Goal: Transaction & Acquisition: Purchase product/service

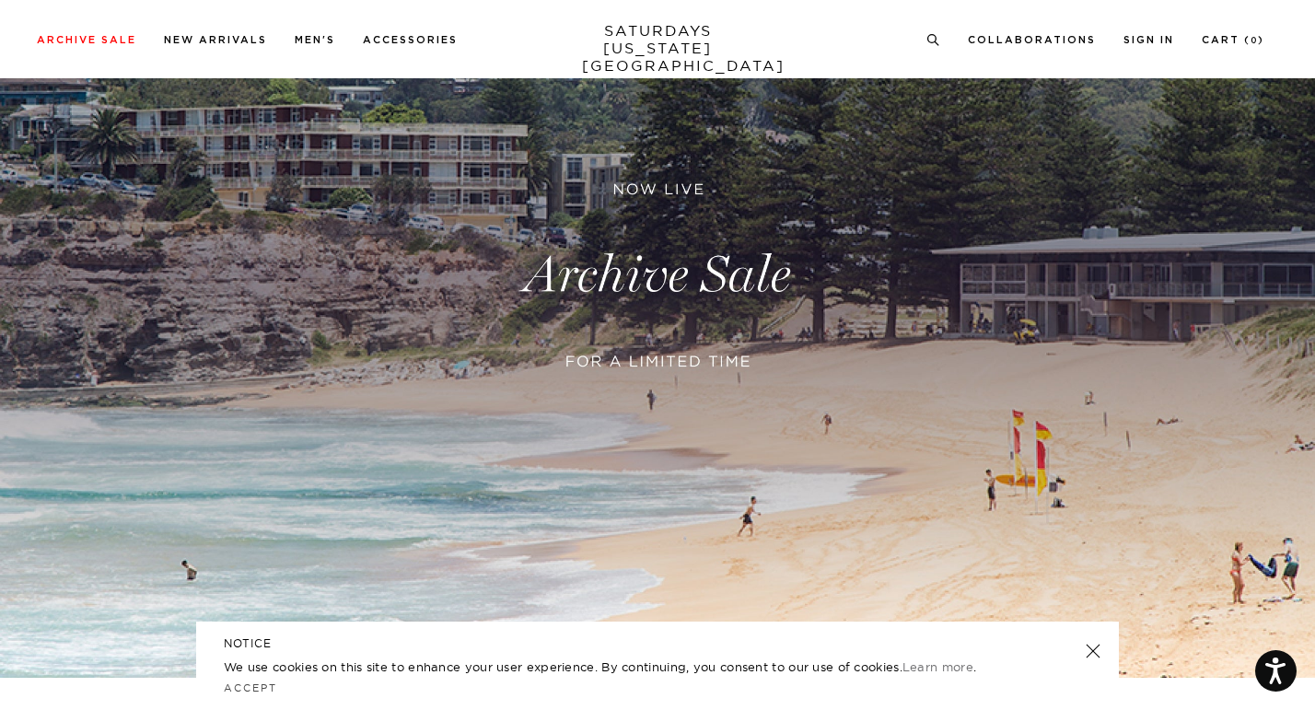
scroll to position [571, 0]
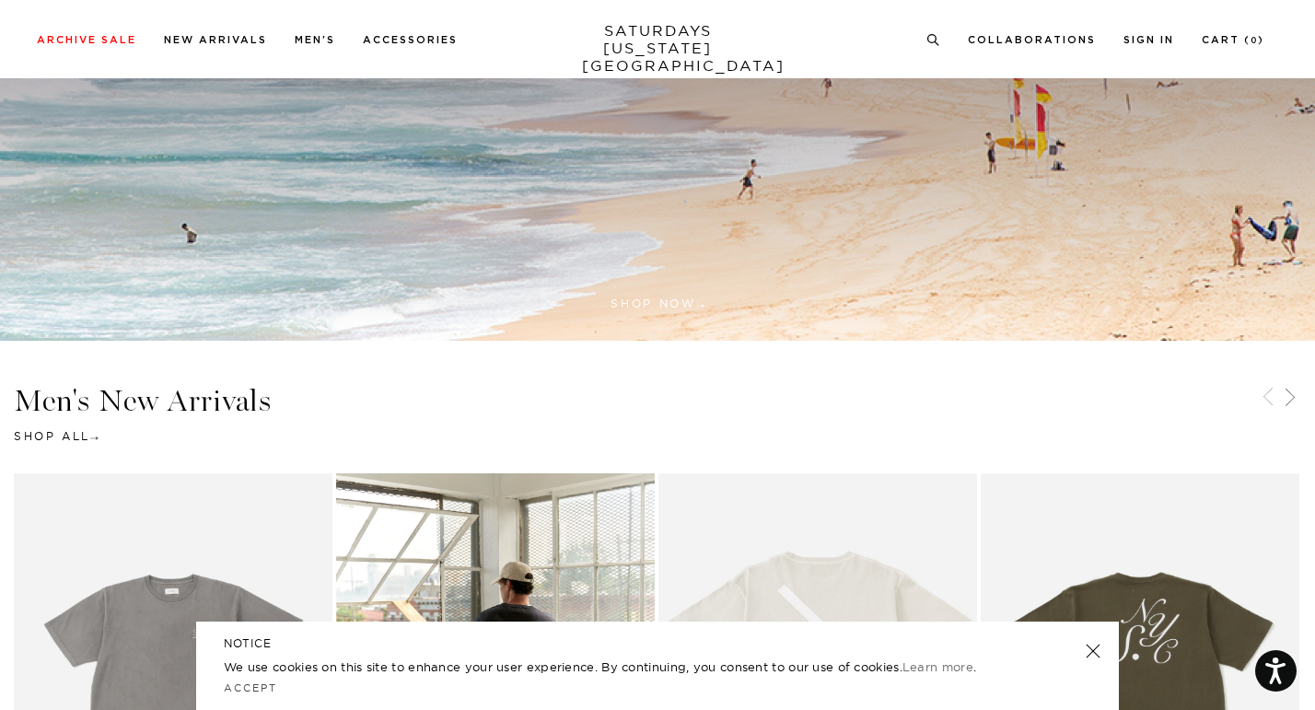
click at [1094, 654] on link at bounding box center [1093, 651] width 26 height 26
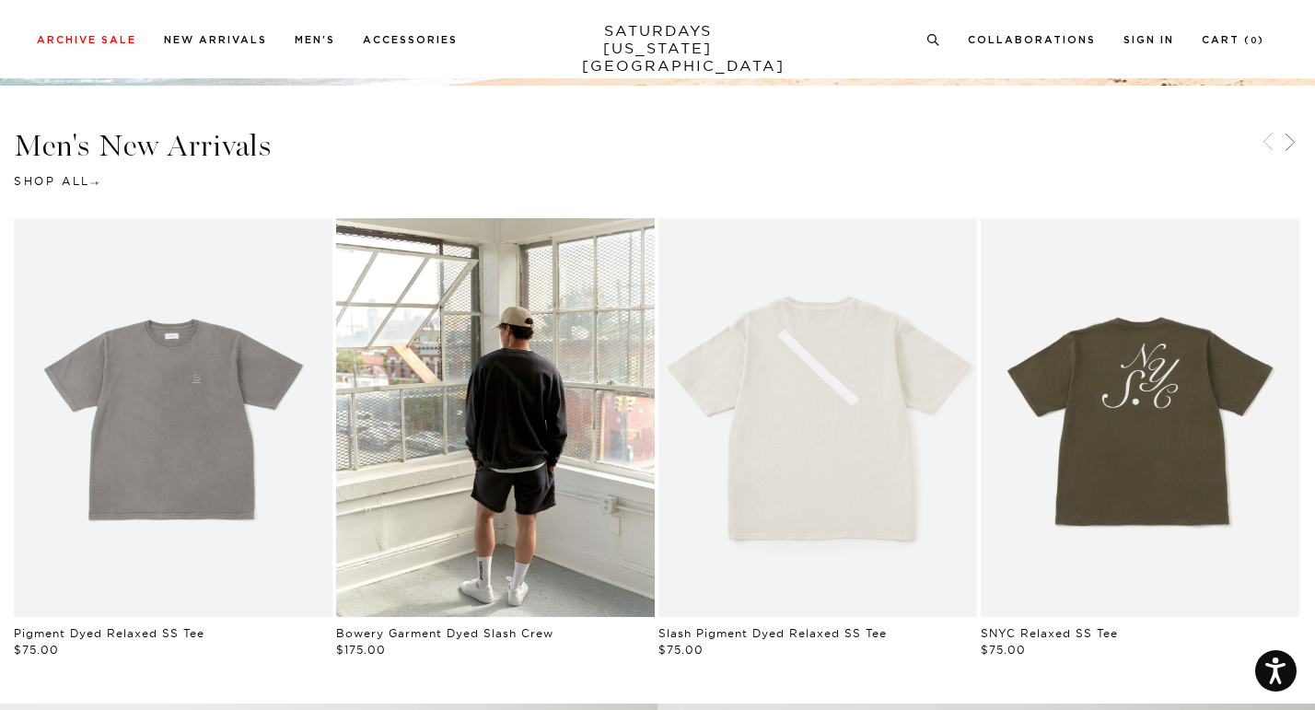
scroll to position [827, 0]
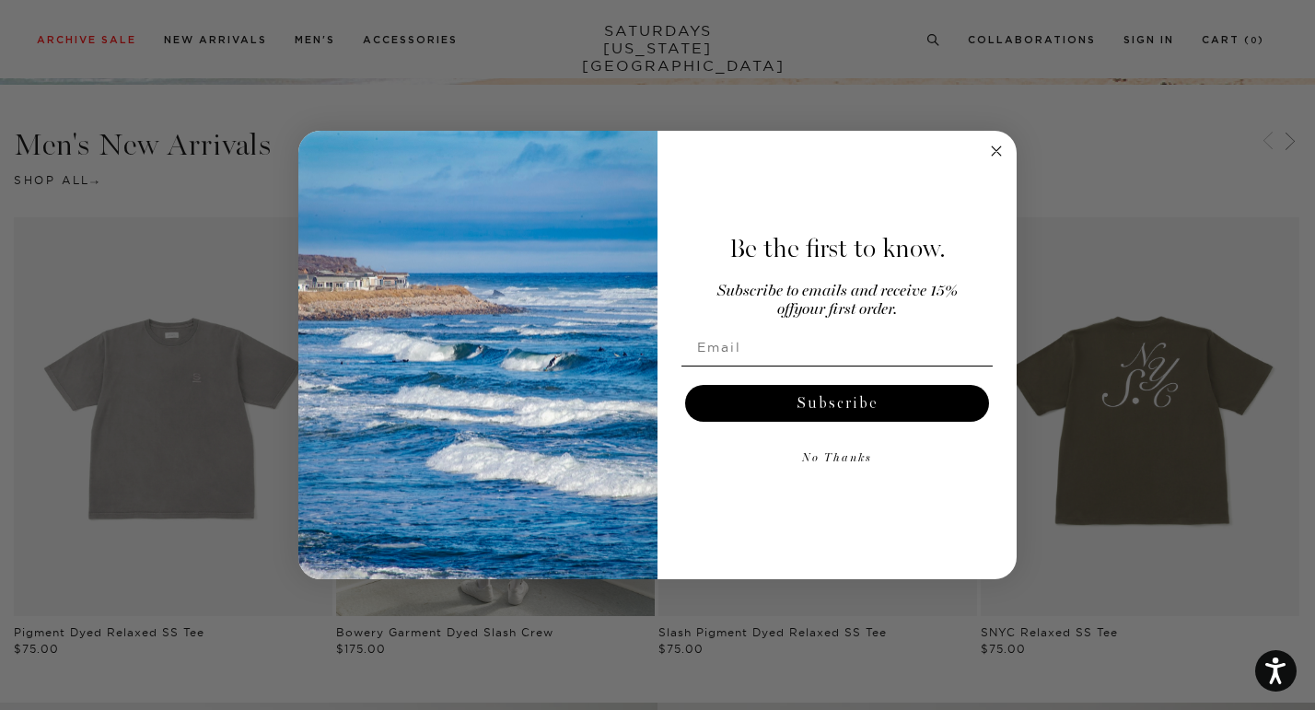
click at [996, 155] on circle "Close dialog" at bounding box center [996, 150] width 21 height 21
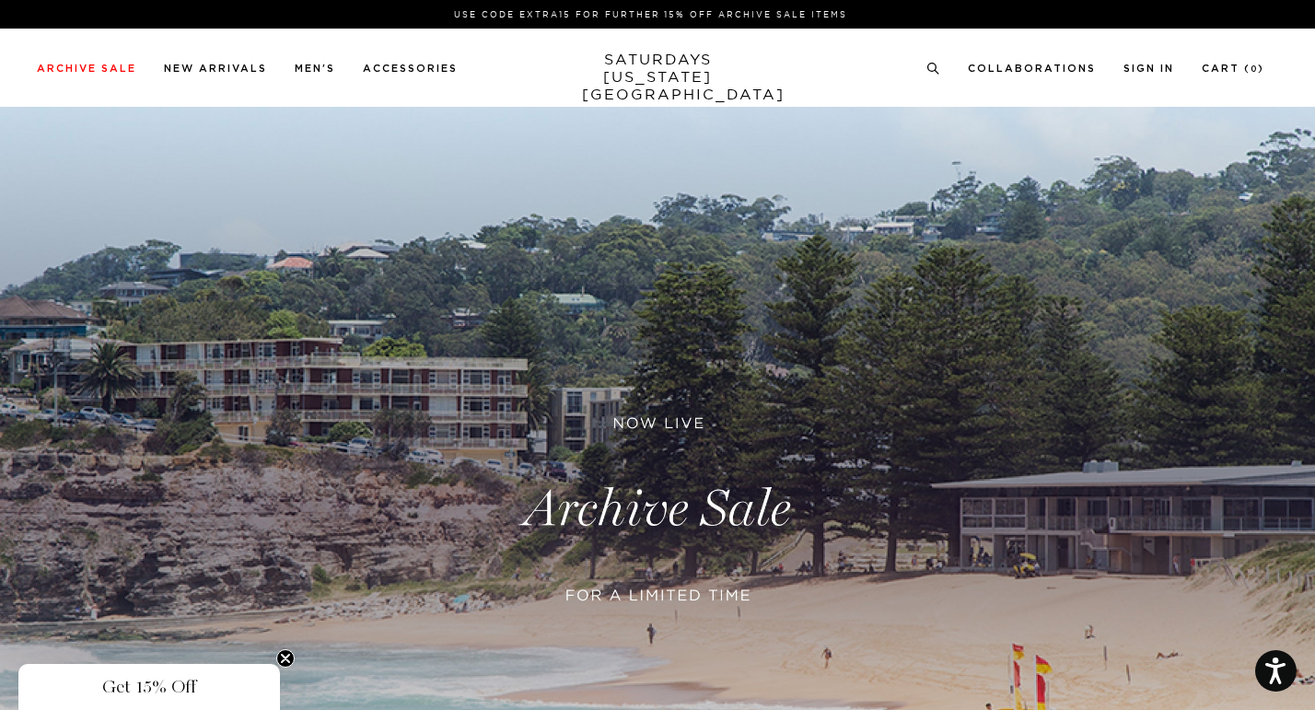
scroll to position [0, 0]
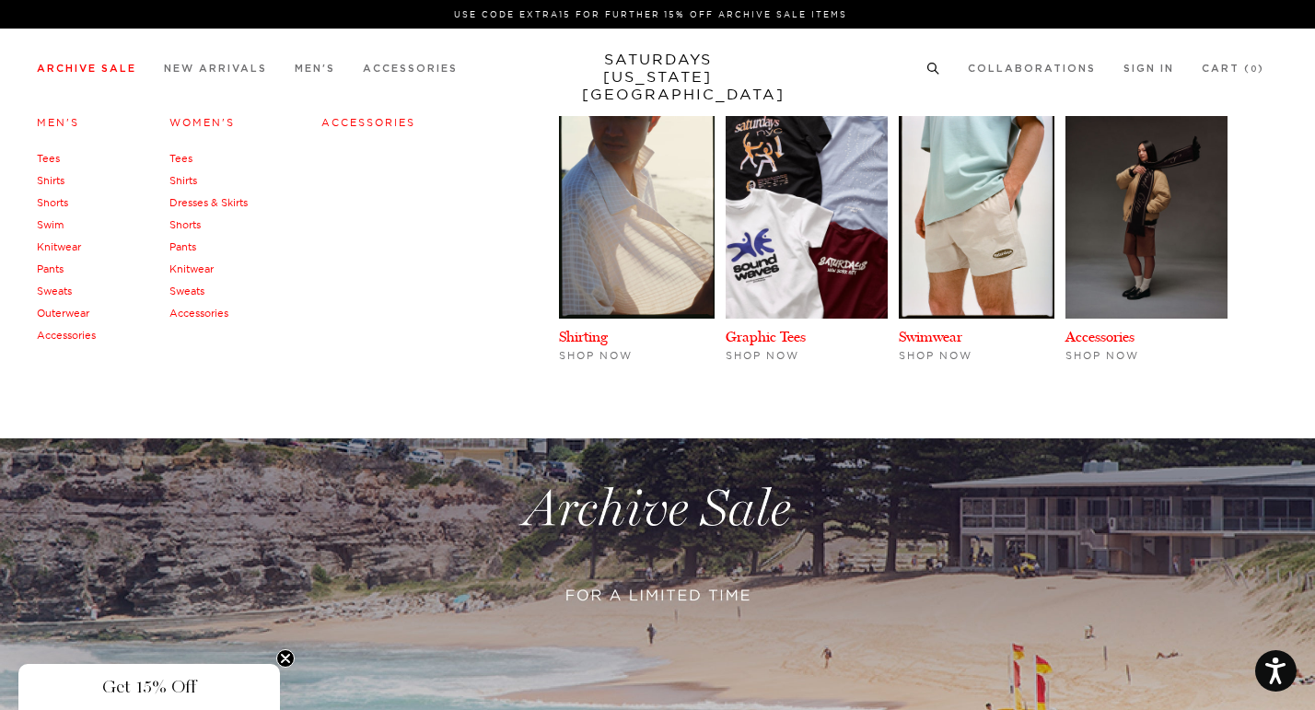
click at [60, 180] on link "Shirts" at bounding box center [51, 180] width 28 height 13
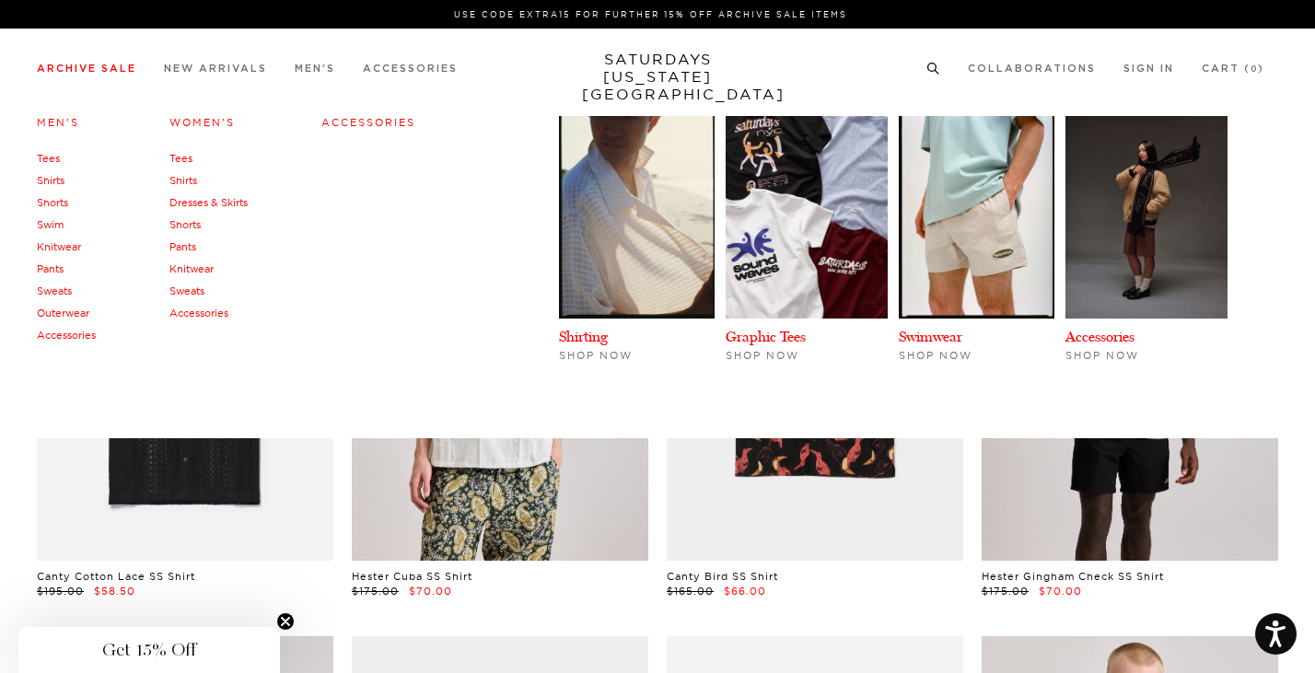
click at [49, 156] on link "Tees" at bounding box center [48, 158] width 23 height 13
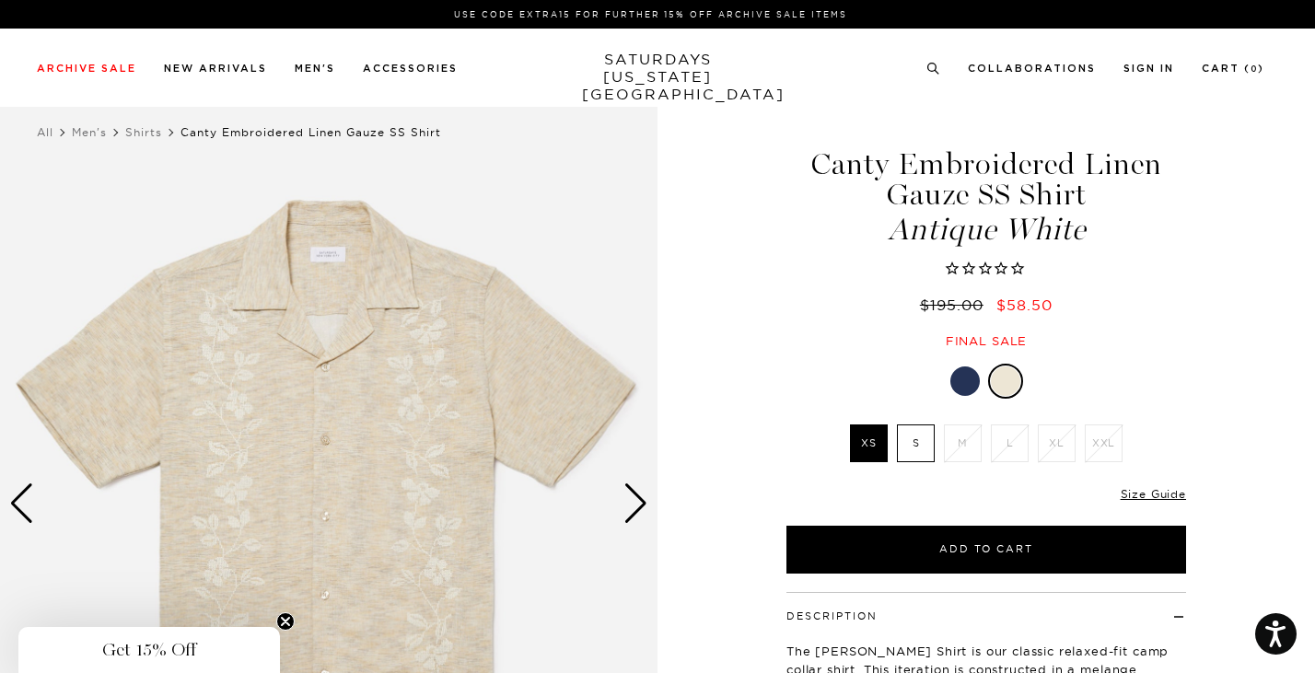
click at [961, 378] on div at bounding box center [964, 380] width 29 height 29
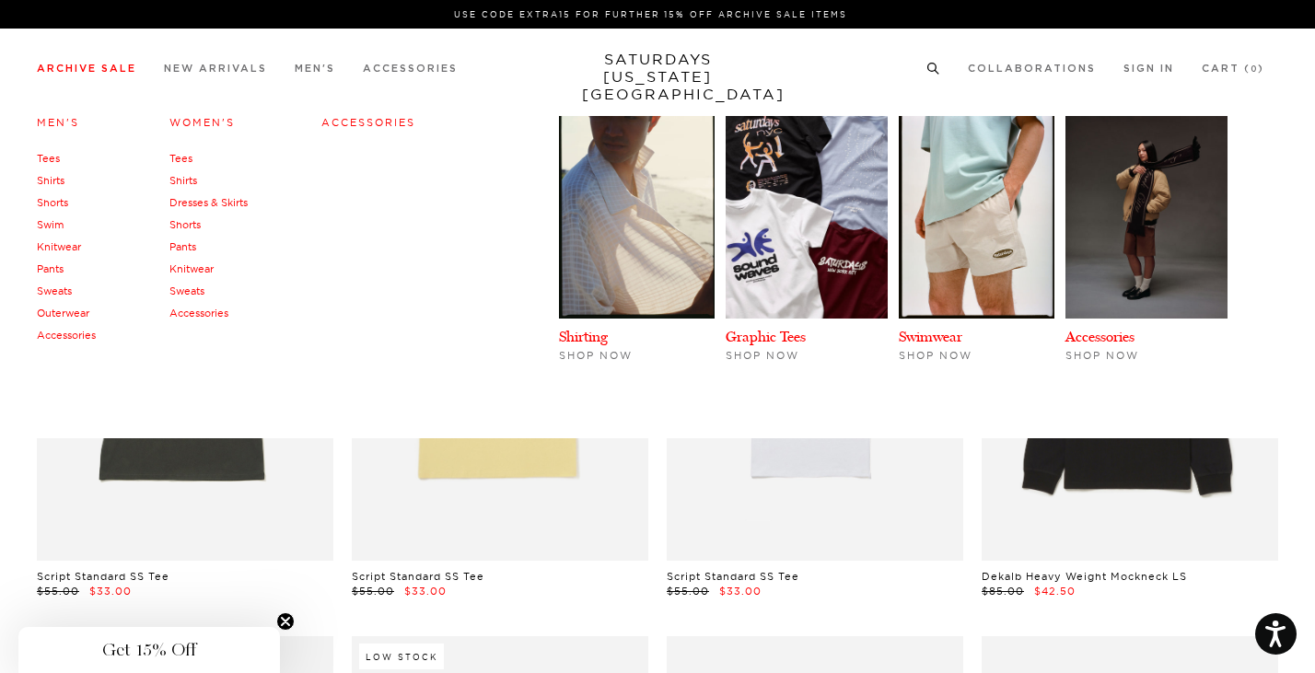
click at [59, 243] on link "Knitwear" at bounding box center [59, 246] width 44 height 13
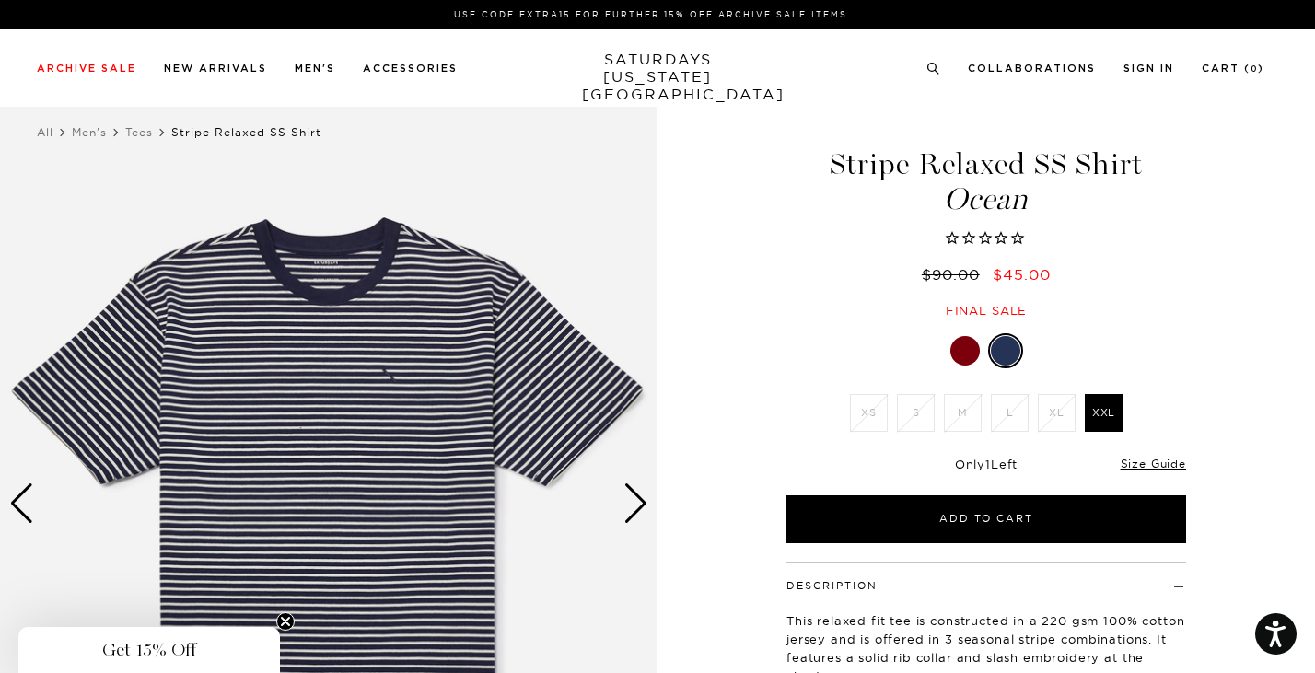
click at [968, 348] on div at bounding box center [964, 350] width 29 height 29
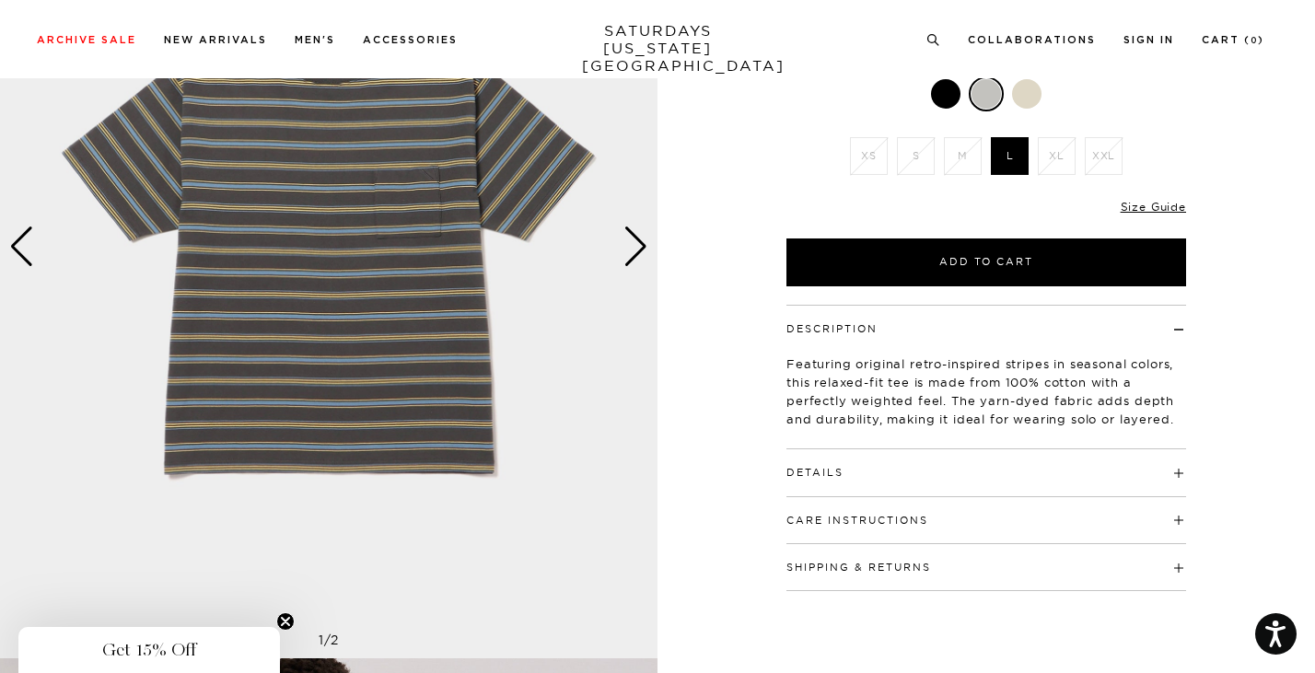
scroll to position [257, 1]
click at [1146, 203] on link "Size Guide" at bounding box center [1153, 207] width 65 height 14
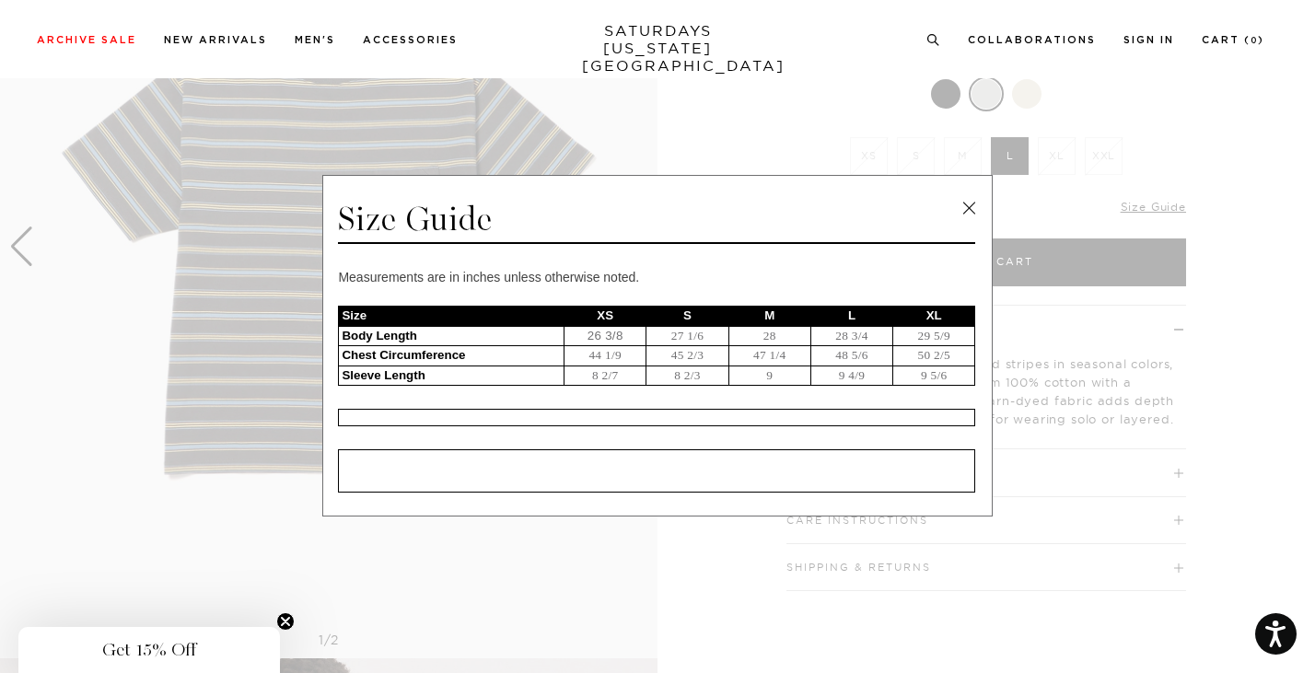
click at [963, 206] on link at bounding box center [969, 208] width 28 height 28
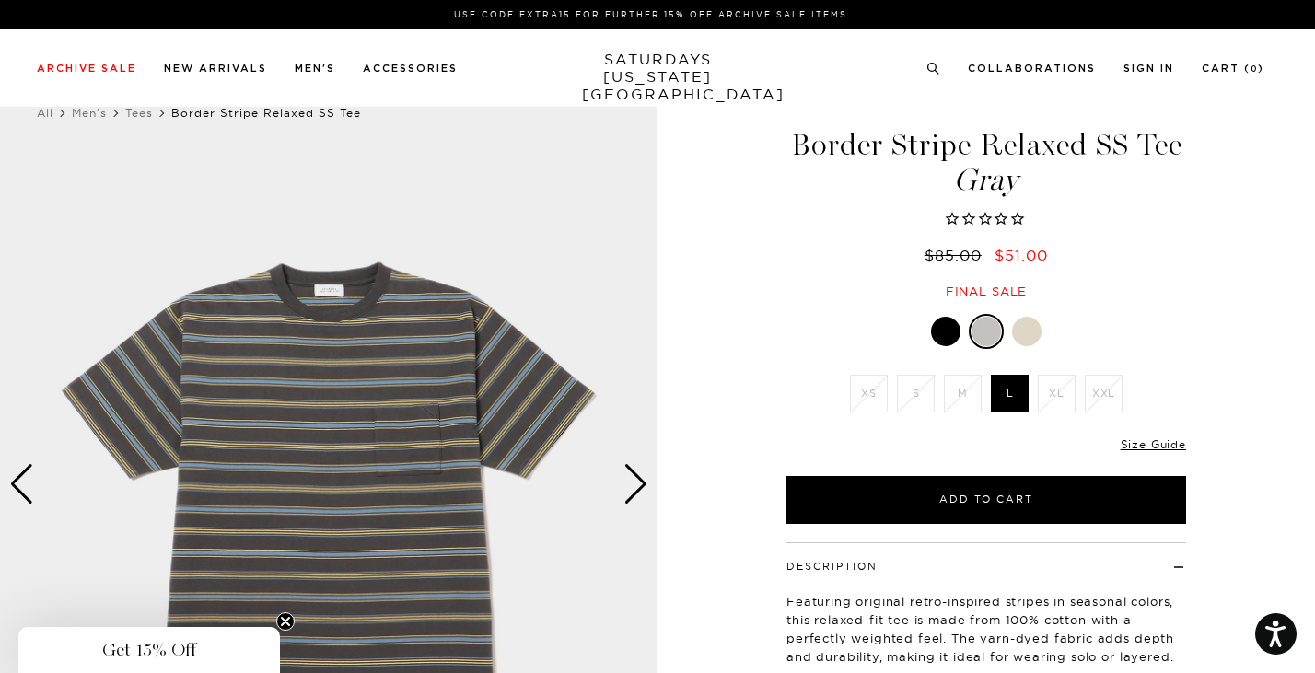
scroll to position [21, 1]
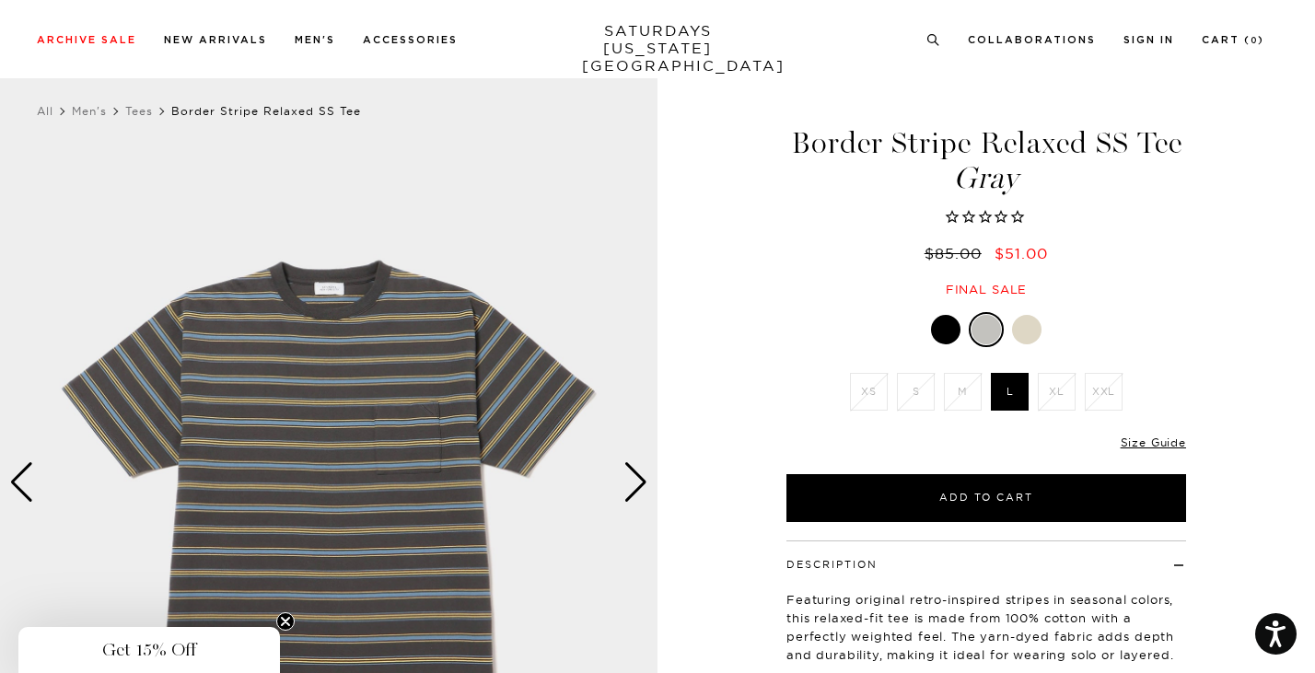
click at [643, 480] on div "Next slide" at bounding box center [635, 482] width 25 height 41
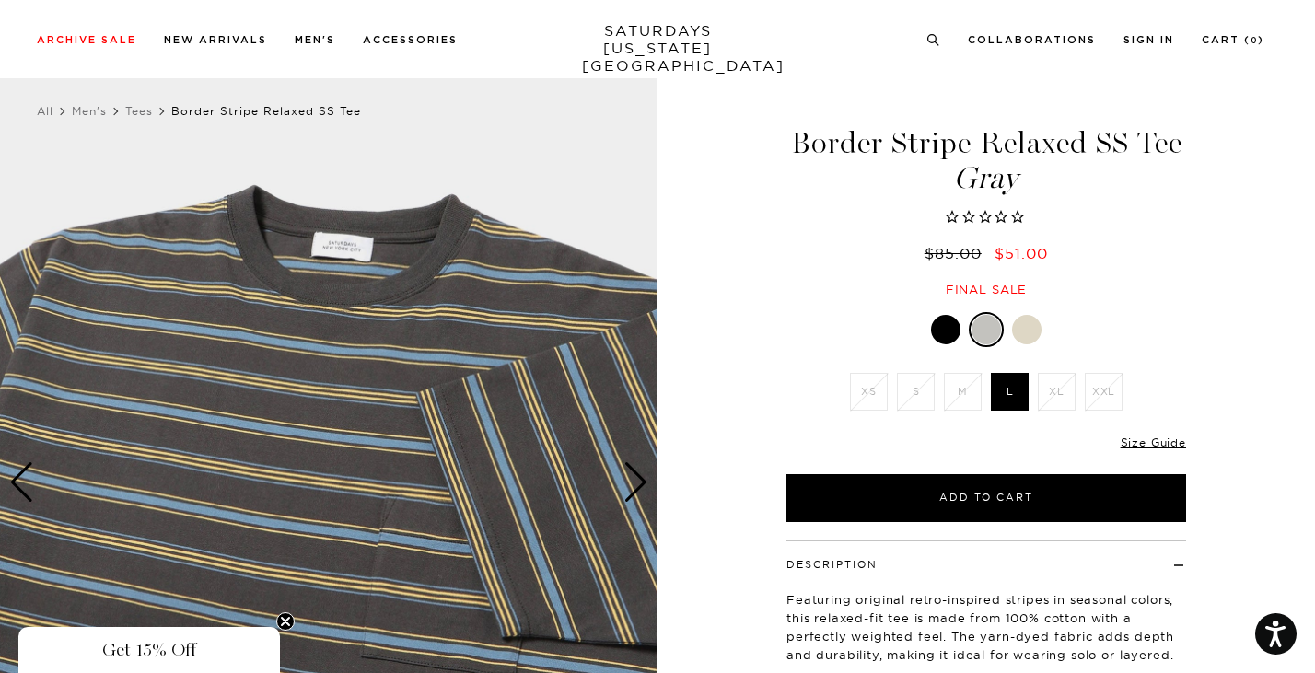
click at [643, 480] on div "Next slide" at bounding box center [635, 482] width 25 height 41
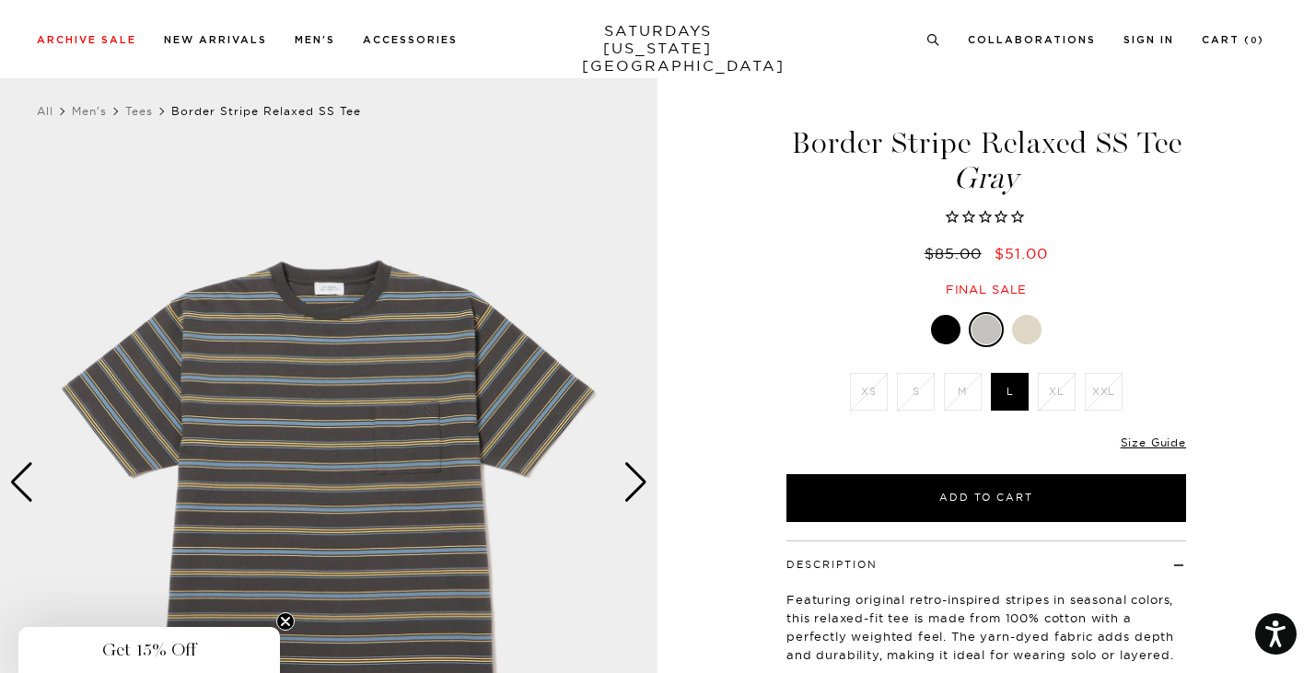
click at [643, 480] on div "Next slide" at bounding box center [635, 482] width 25 height 41
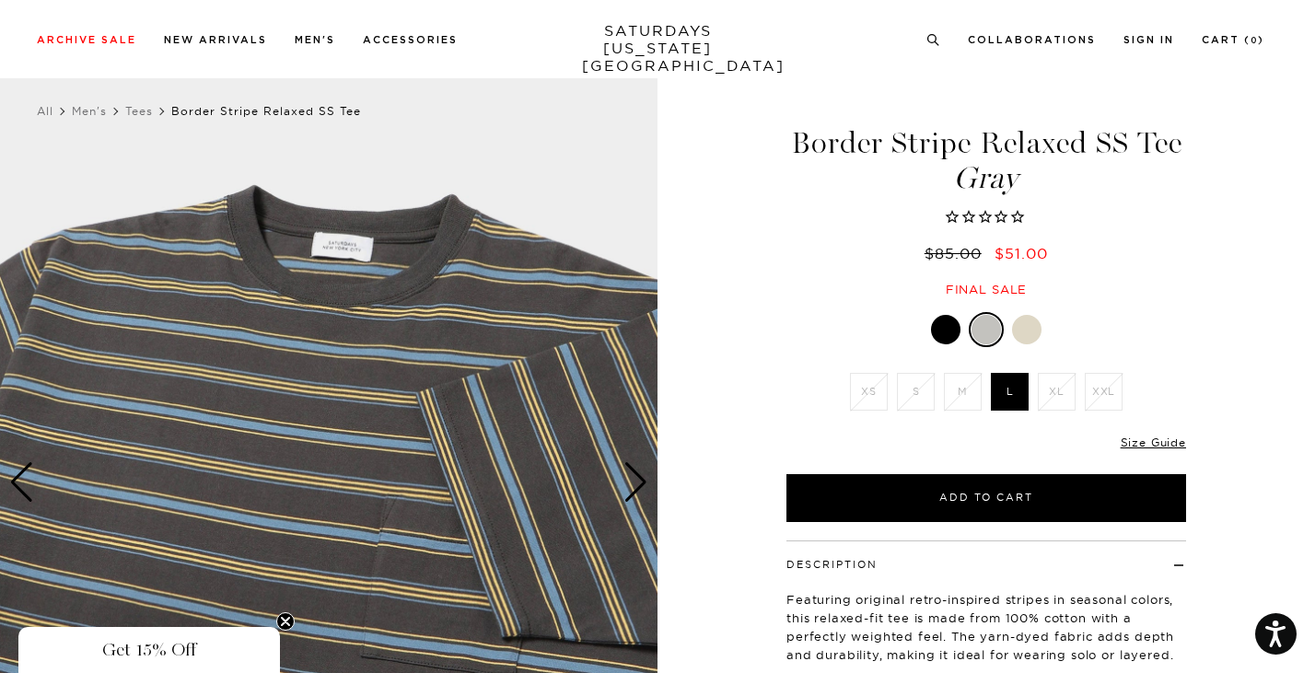
click at [643, 480] on div "Next slide" at bounding box center [635, 482] width 25 height 41
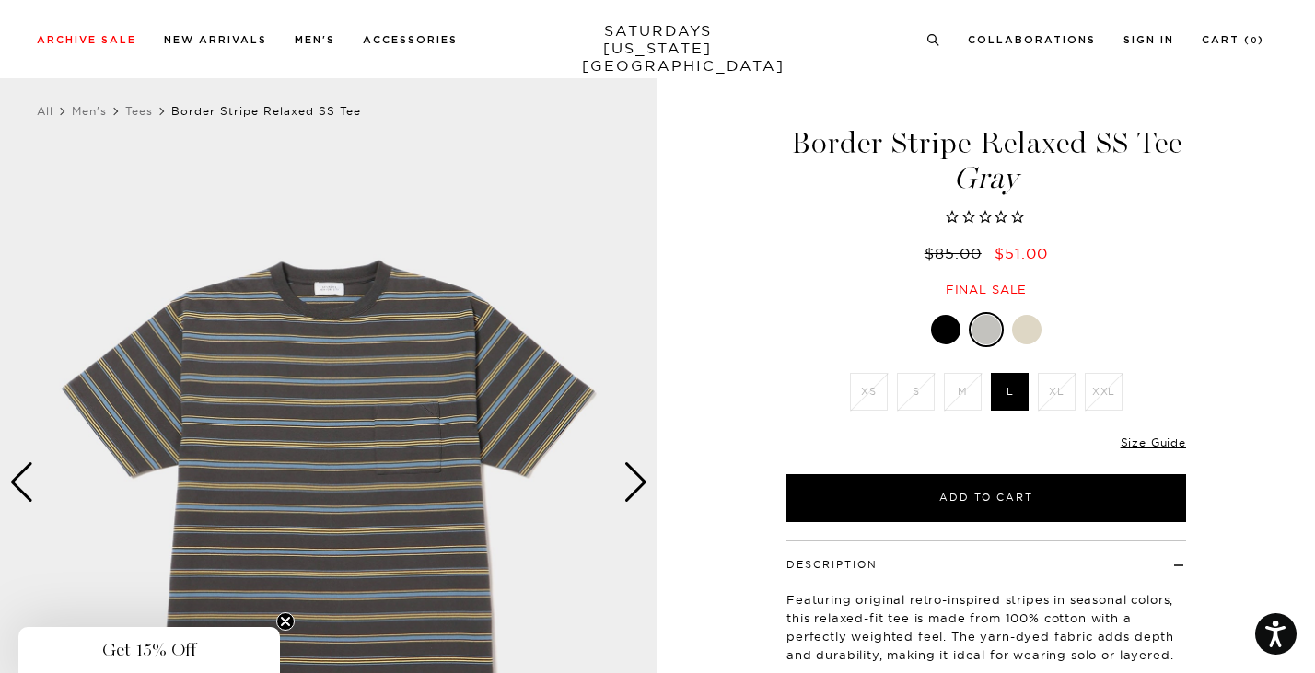
click at [951, 329] on div at bounding box center [945, 329] width 29 height 29
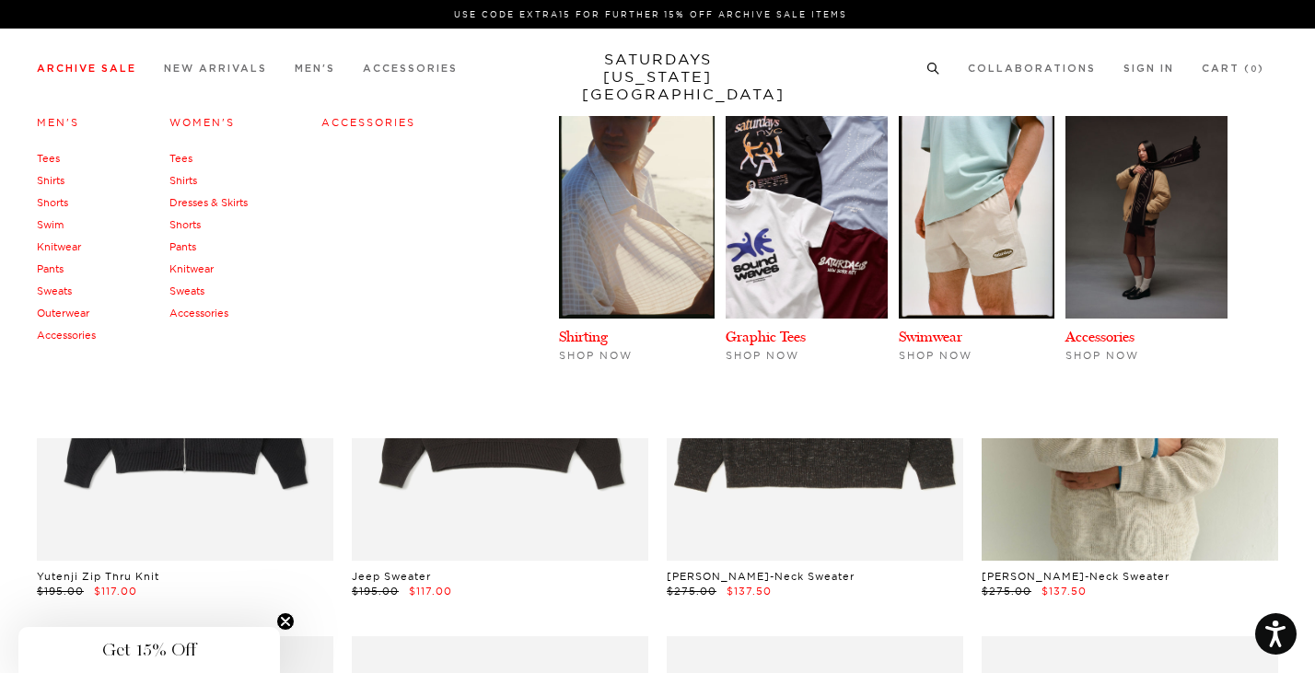
click at [56, 270] on link "Pants" at bounding box center [50, 268] width 27 height 13
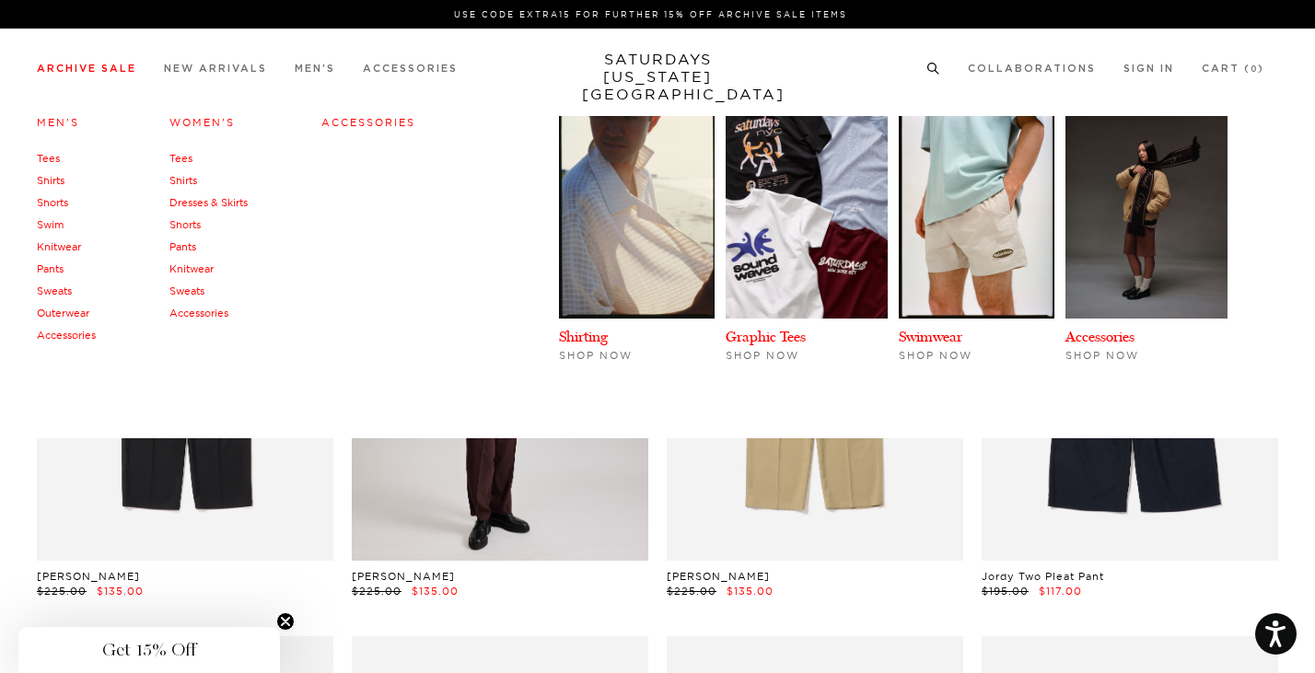
click at [67, 315] on link "Outerwear" at bounding box center [63, 313] width 52 height 13
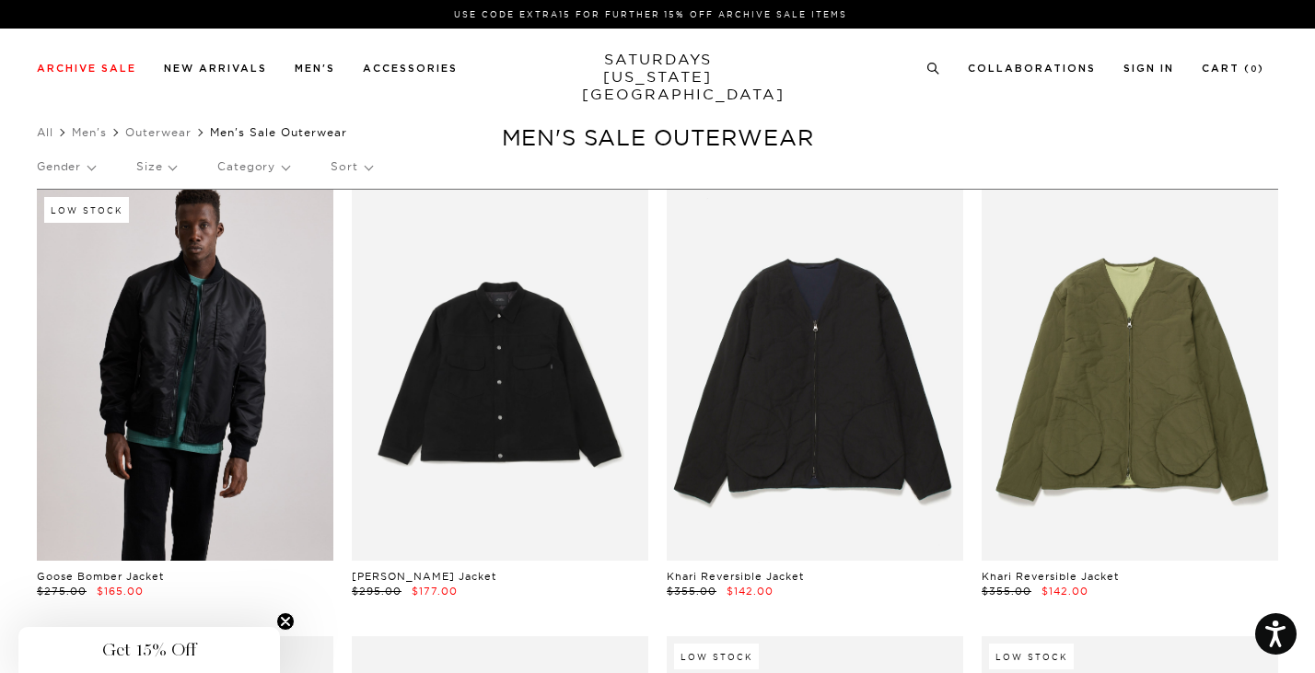
scroll to position [0, 2]
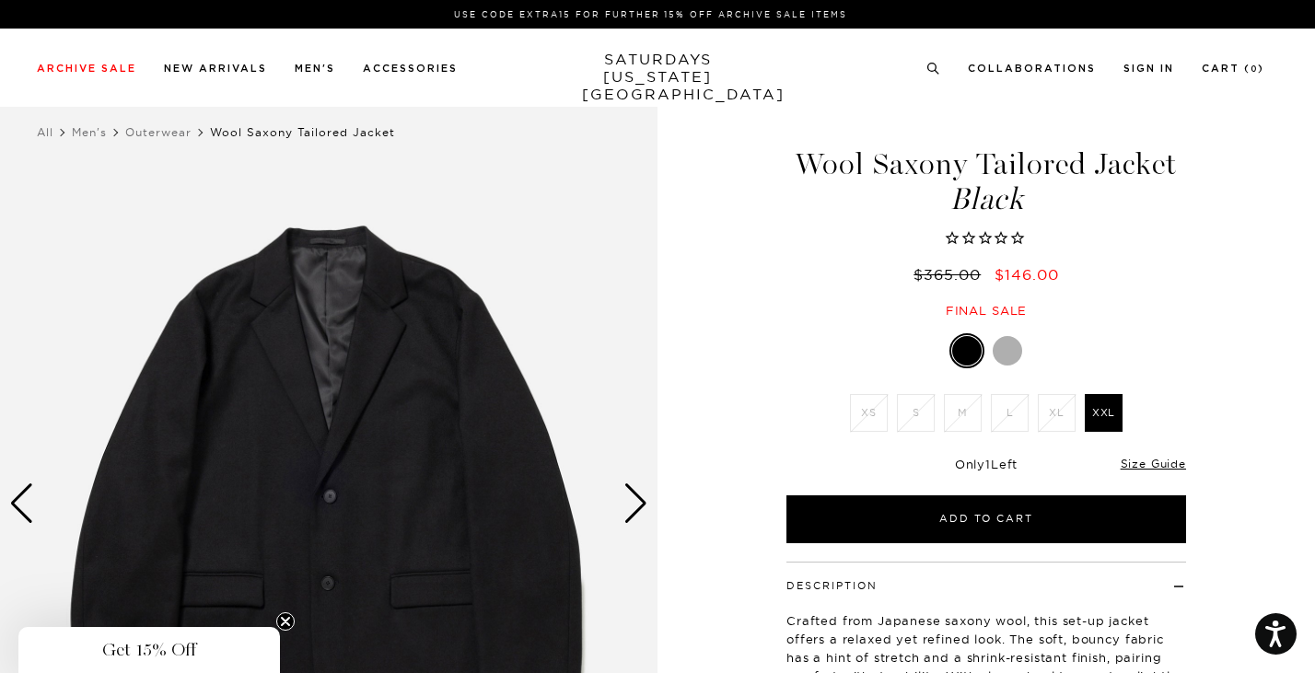
click at [287, 624] on icon "Close teaser" at bounding box center [285, 621] width 7 height 7
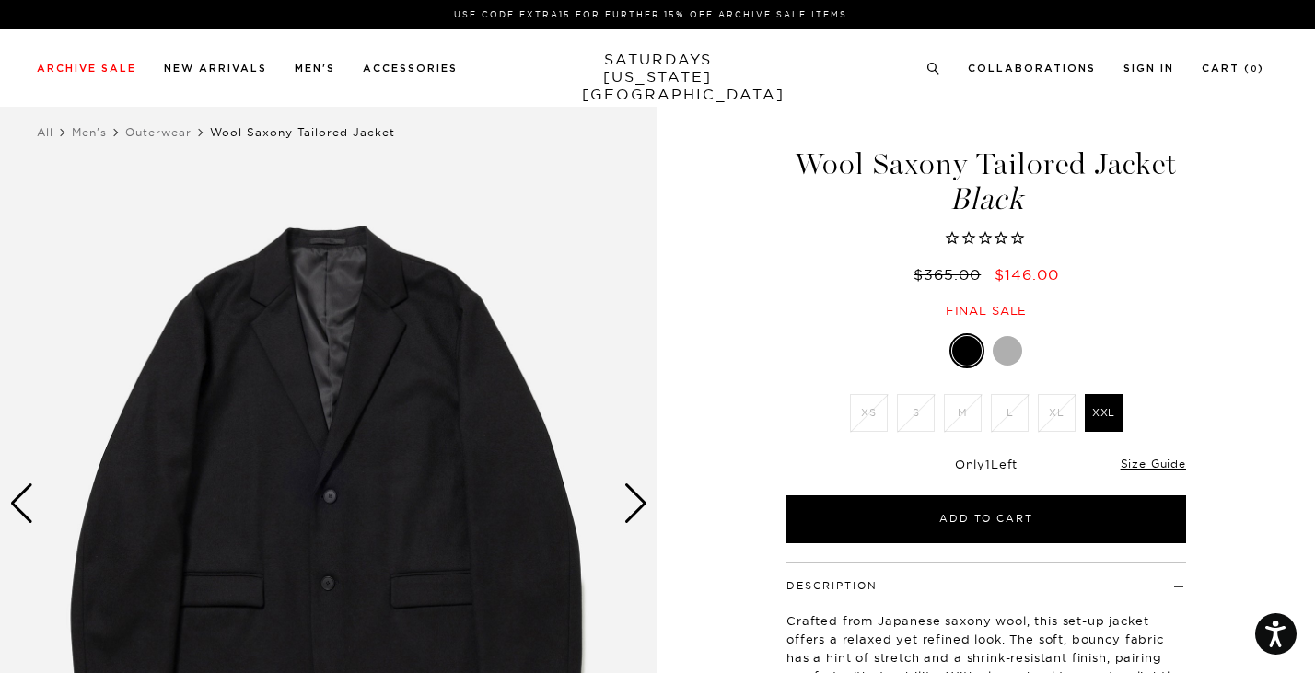
click at [1017, 348] on div at bounding box center [1007, 350] width 29 height 29
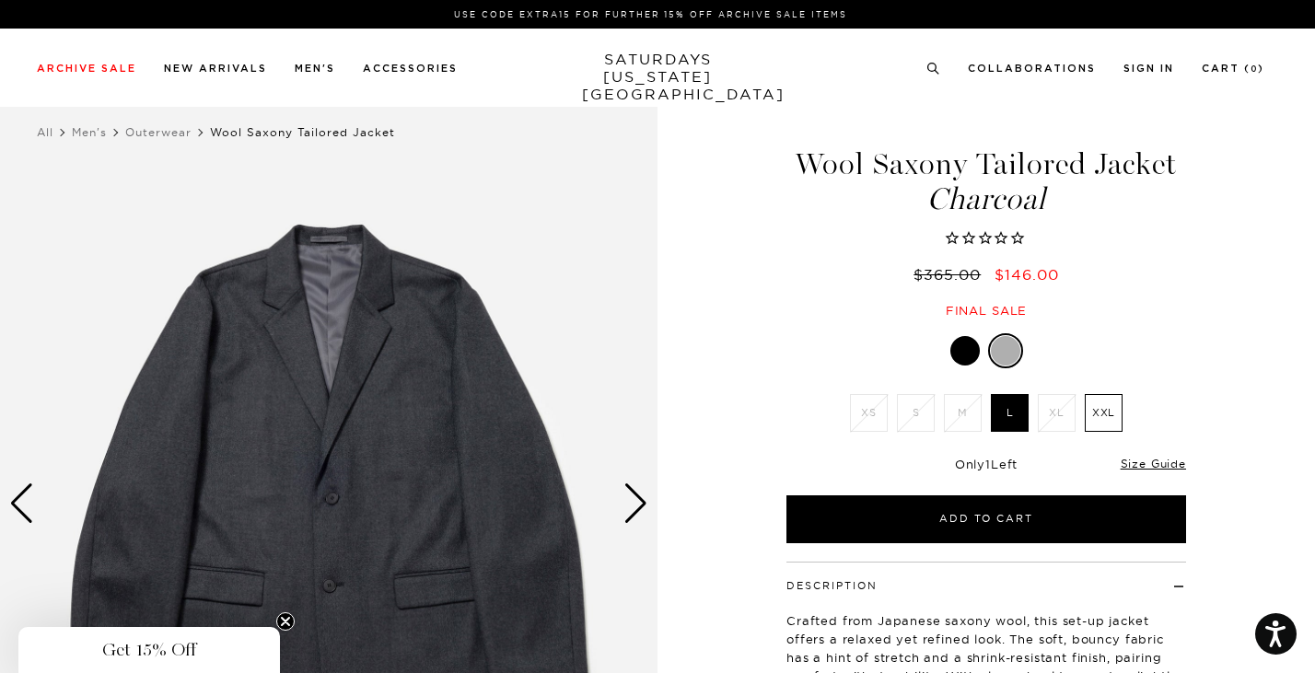
click at [970, 351] on div at bounding box center [964, 350] width 29 height 29
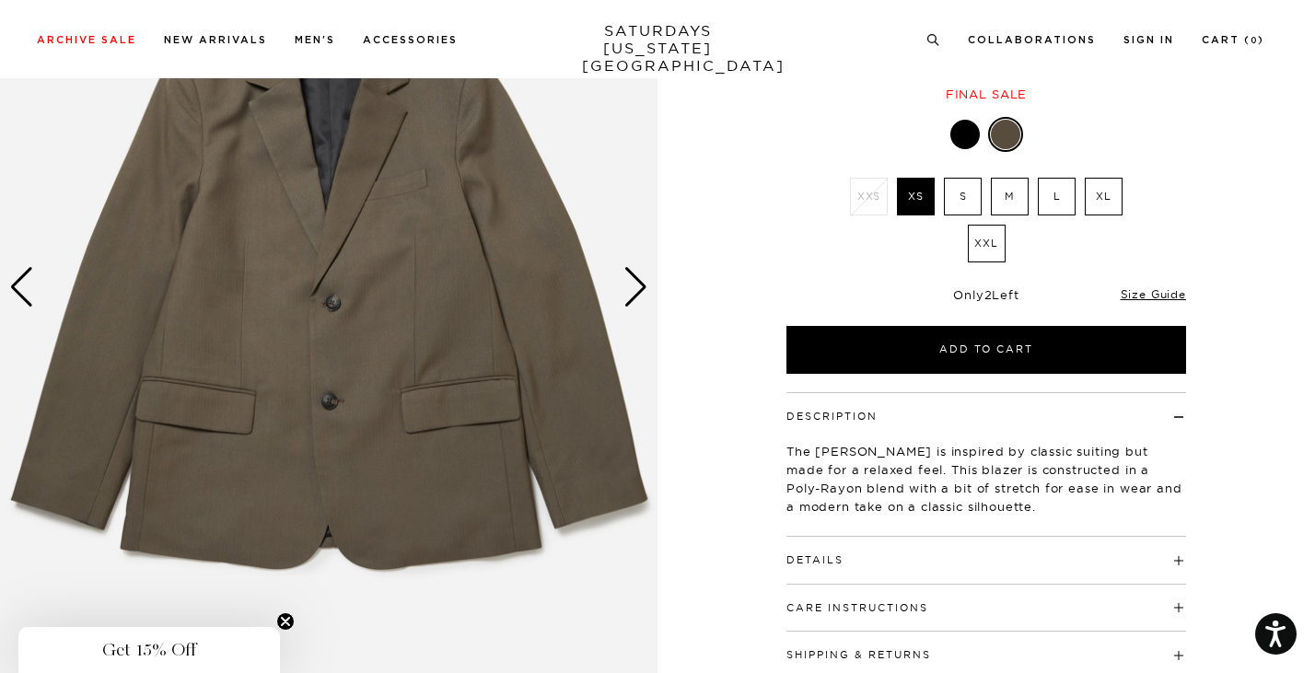
scroll to position [199, 0]
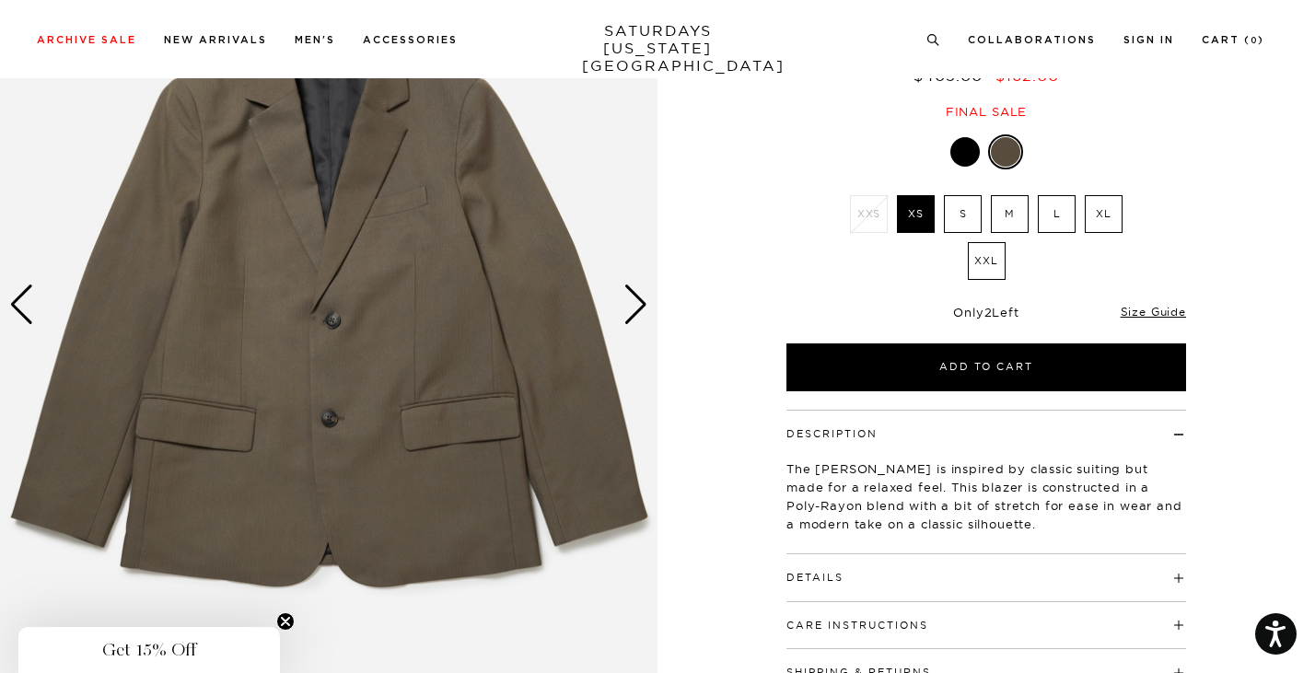
click at [632, 297] on div "Next slide" at bounding box center [635, 305] width 25 height 41
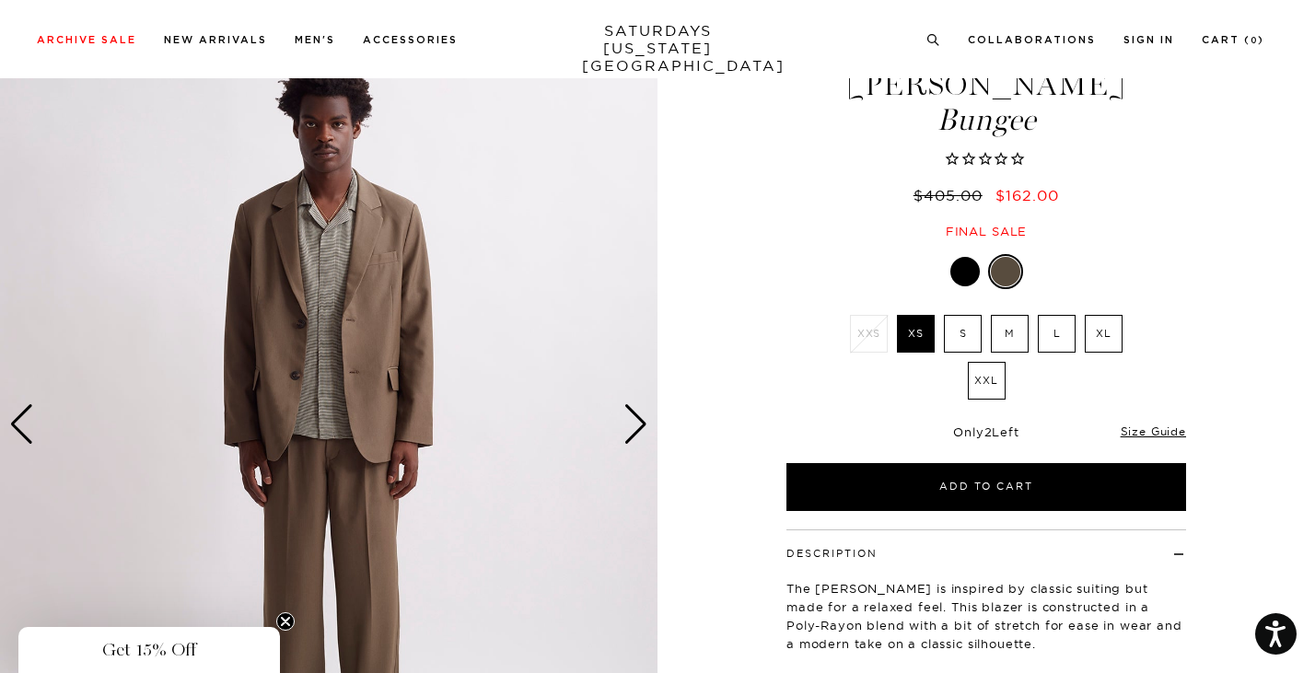
scroll to position [84, 2]
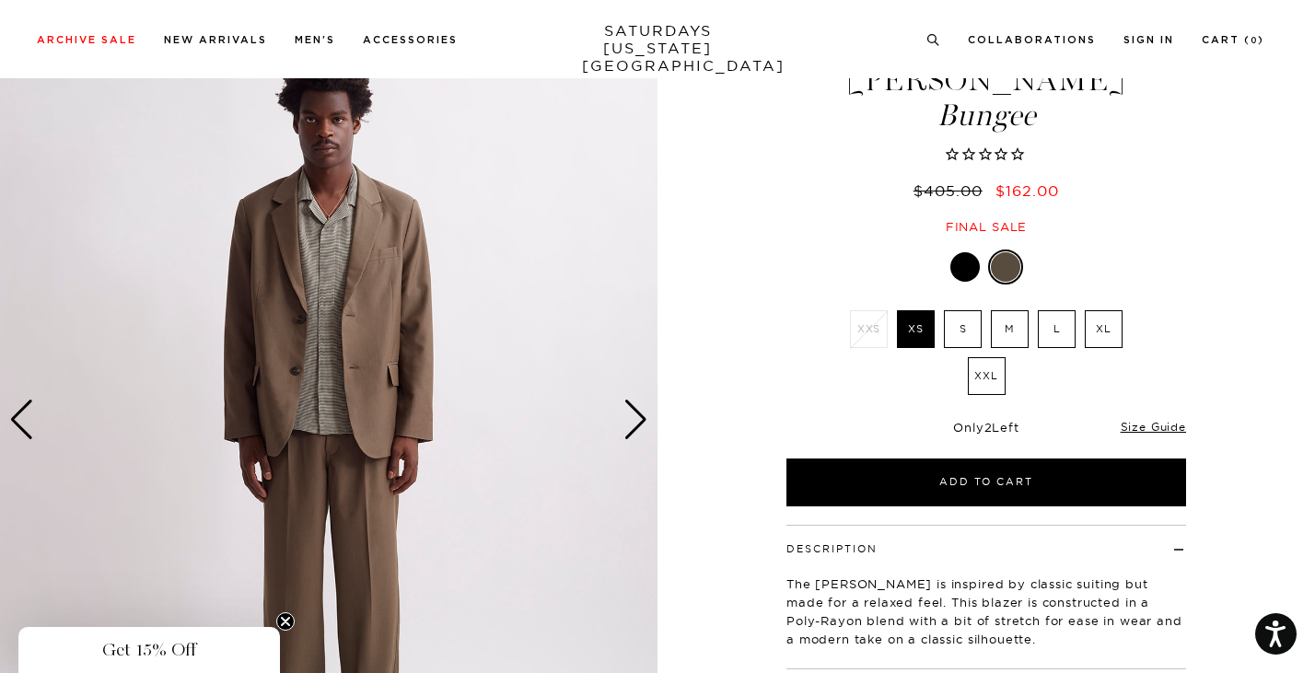
click at [643, 418] on div "Next slide" at bounding box center [635, 420] width 25 height 41
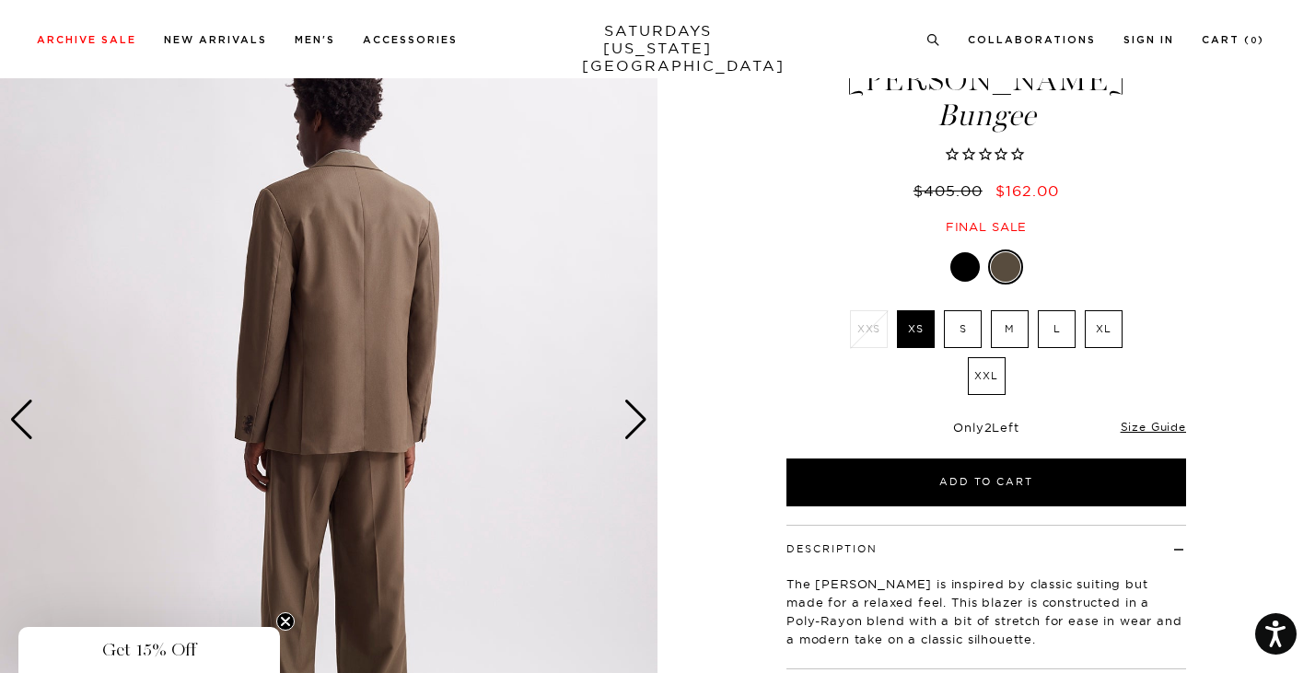
click at [643, 418] on div "Next slide" at bounding box center [635, 420] width 25 height 41
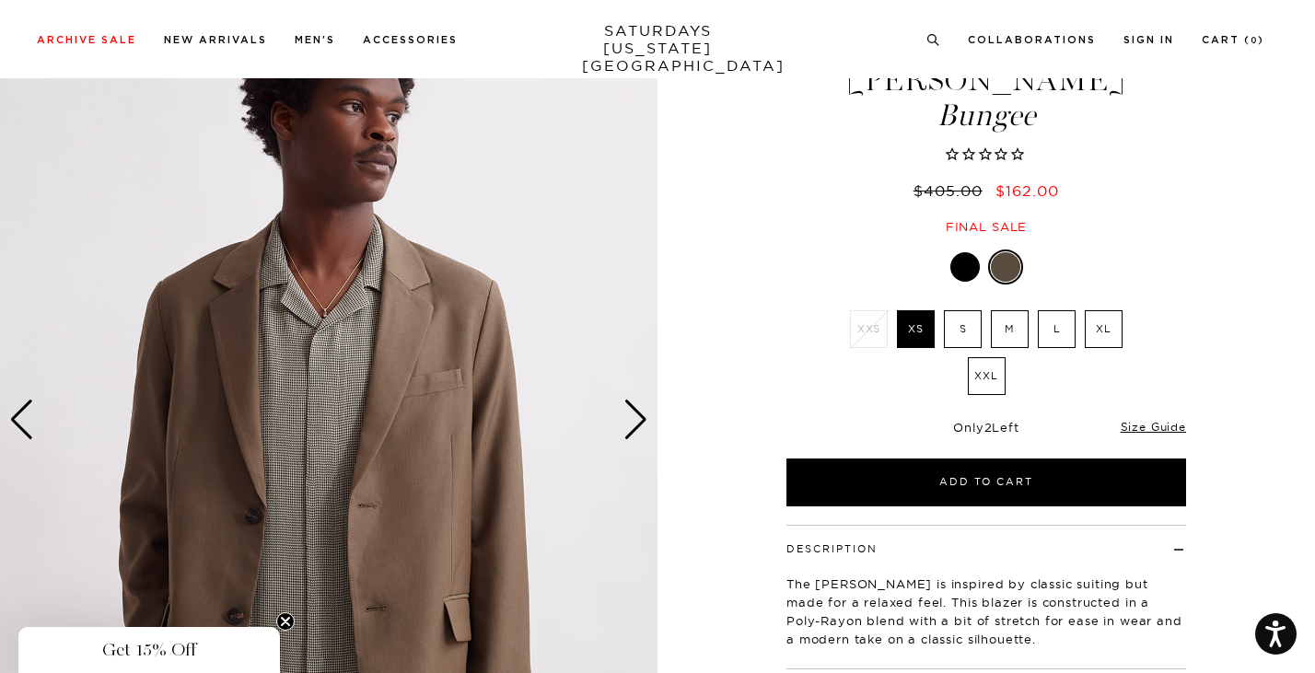
click at [643, 418] on div "Next slide" at bounding box center [635, 420] width 25 height 41
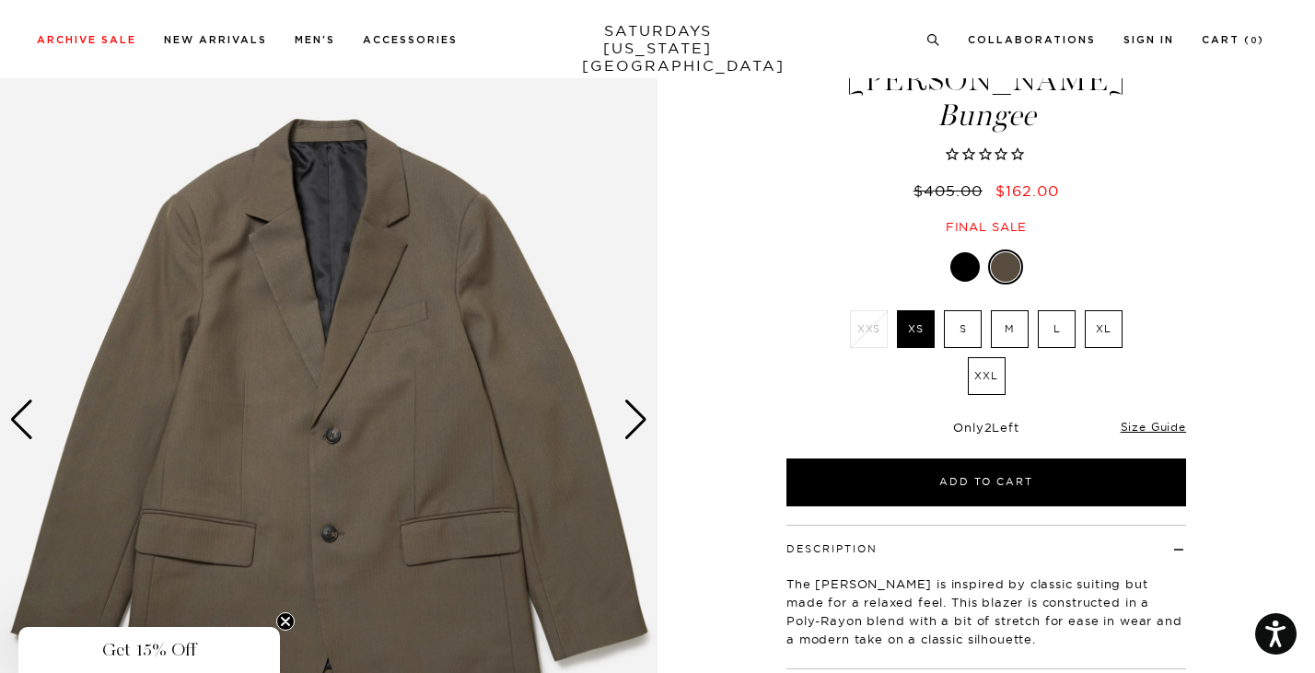
click at [643, 418] on div "Next slide" at bounding box center [635, 420] width 25 height 41
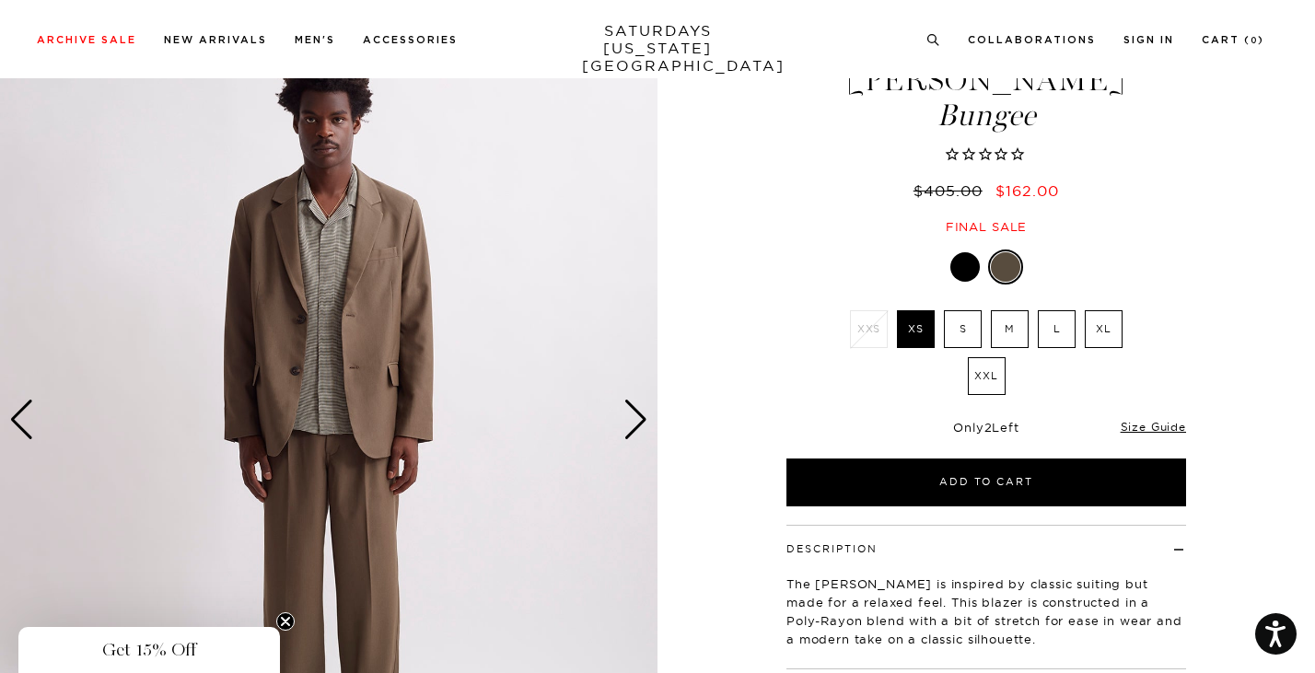
click at [643, 418] on div "Next slide" at bounding box center [635, 420] width 25 height 41
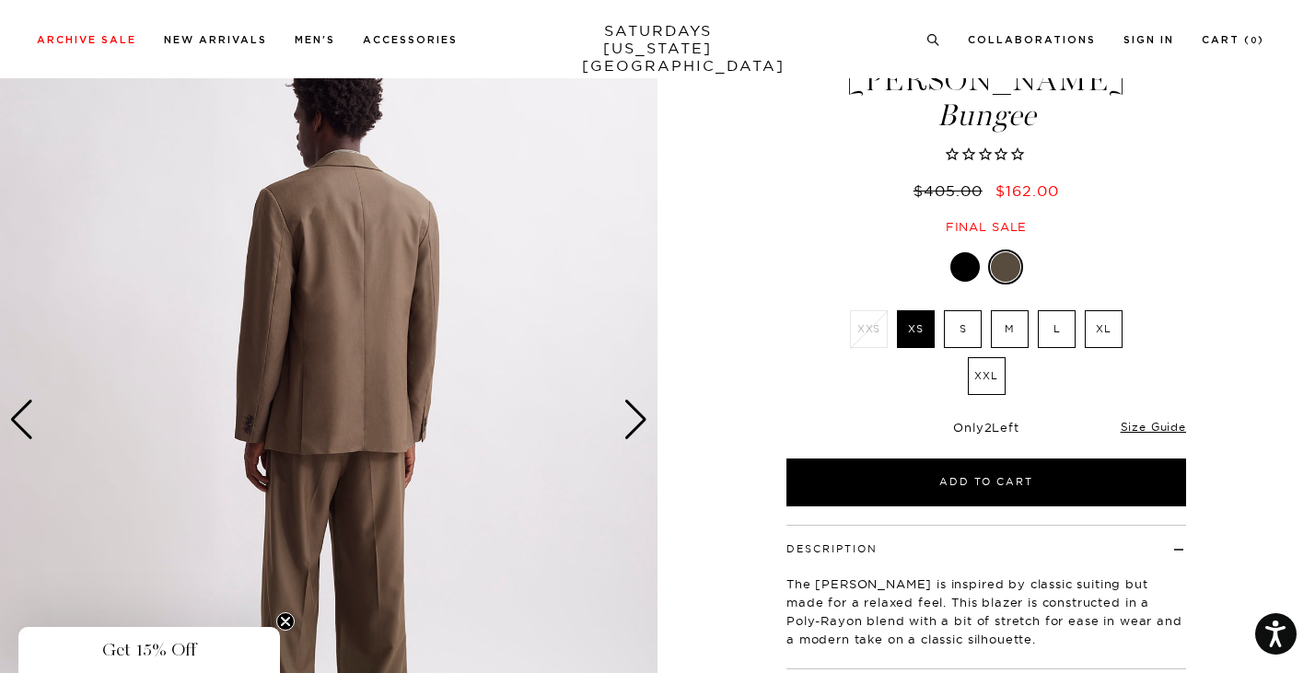
click at [643, 418] on div "Next slide" at bounding box center [635, 420] width 25 height 41
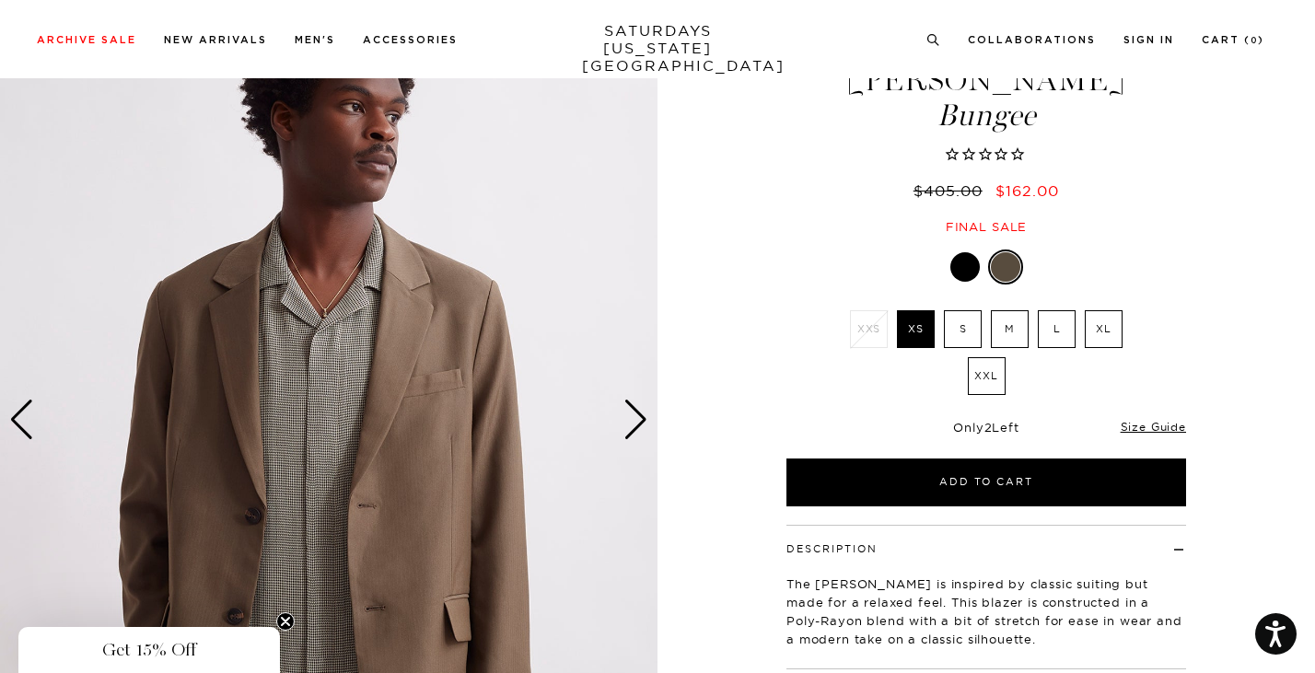
click at [643, 418] on div "Next slide" at bounding box center [635, 420] width 25 height 41
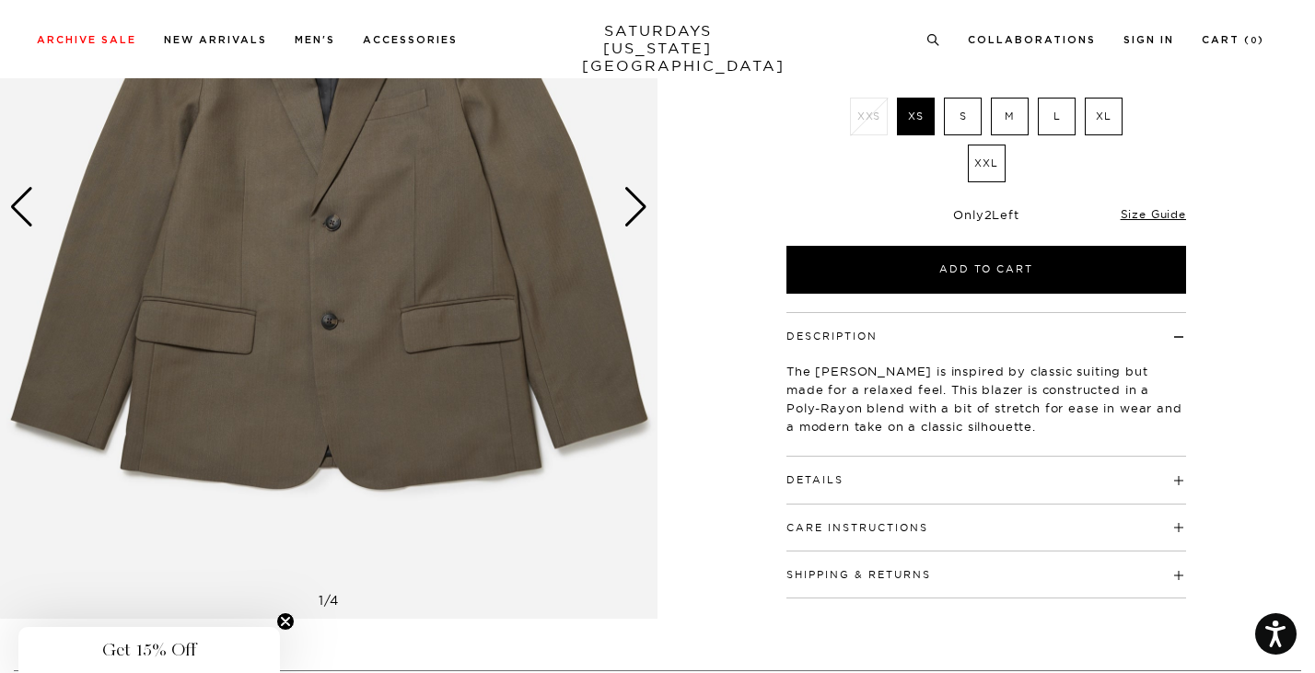
scroll to position [298, 2]
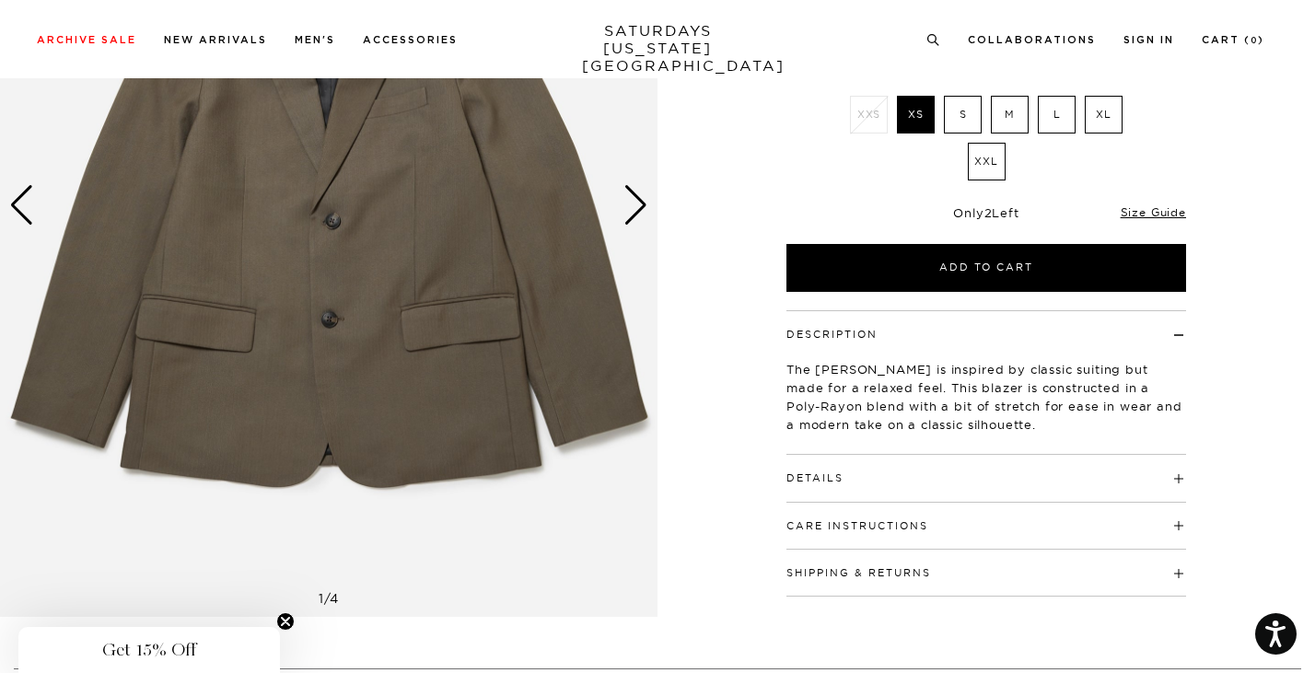
click at [851, 525] on button "Care Instructions" at bounding box center [857, 526] width 142 height 10
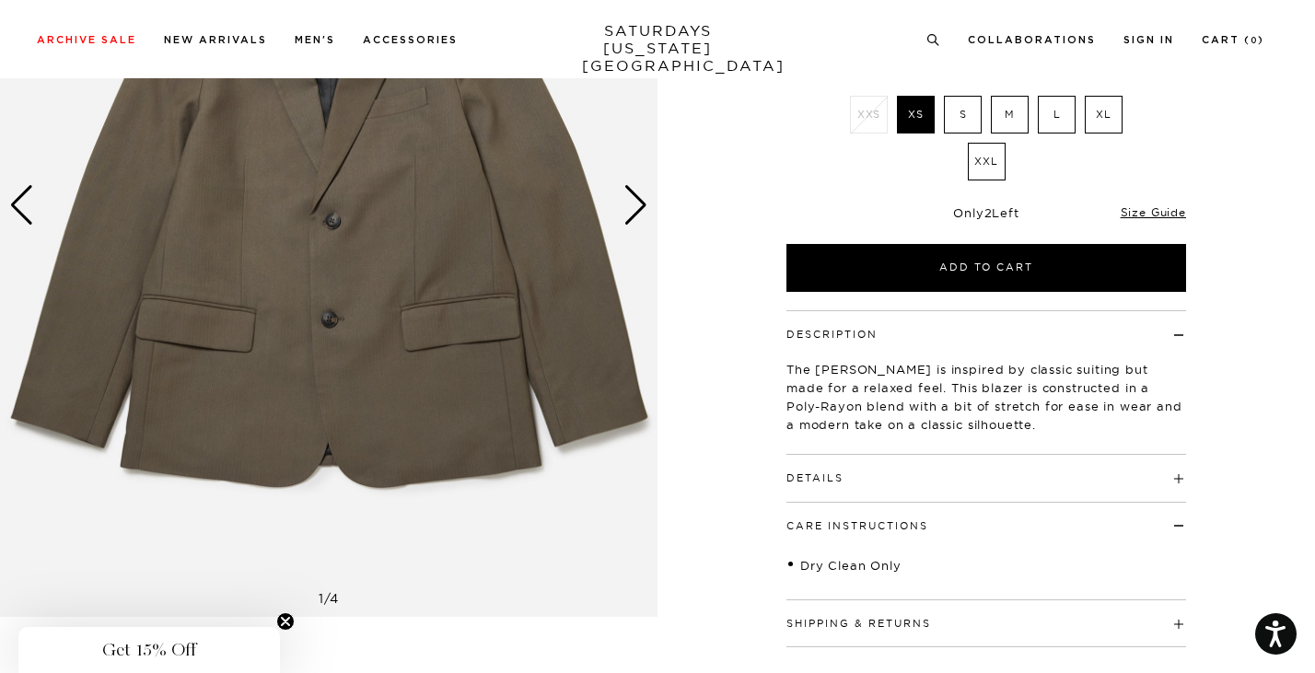
click at [846, 522] on button "Care Instructions" at bounding box center [857, 526] width 142 height 10
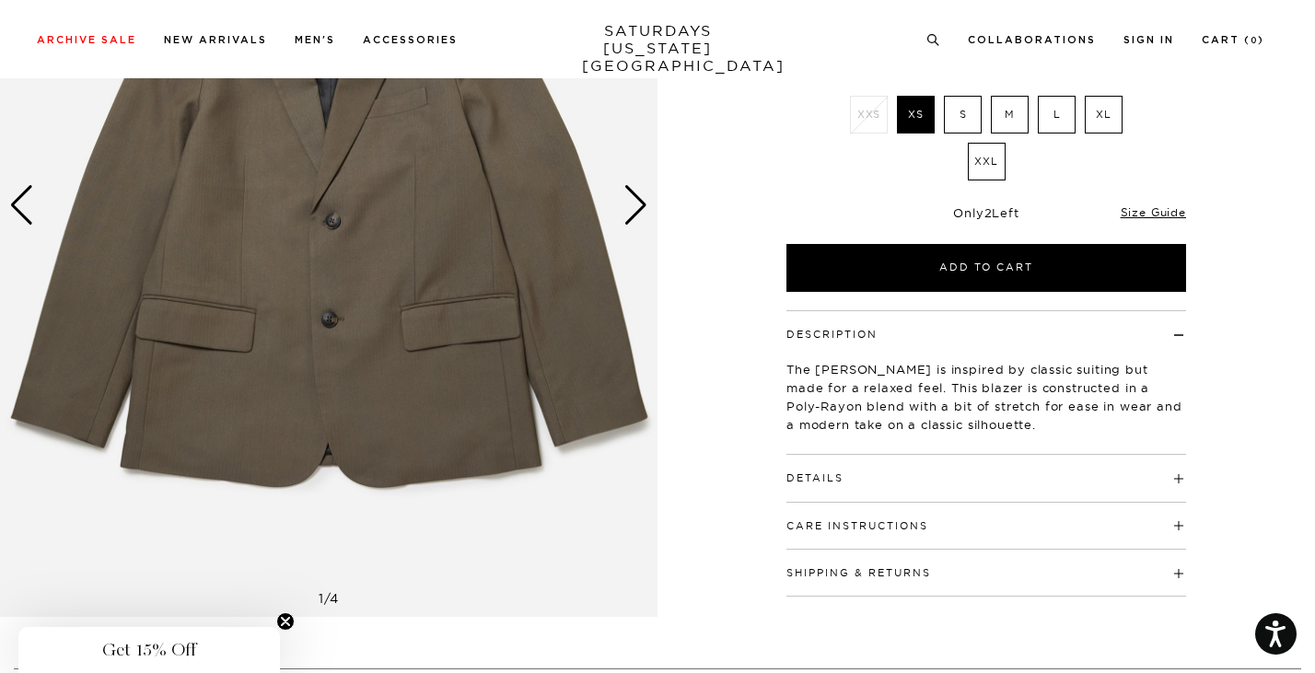
click at [827, 478] on button "Details" at bounding box center [814, 478] width 57 height 10
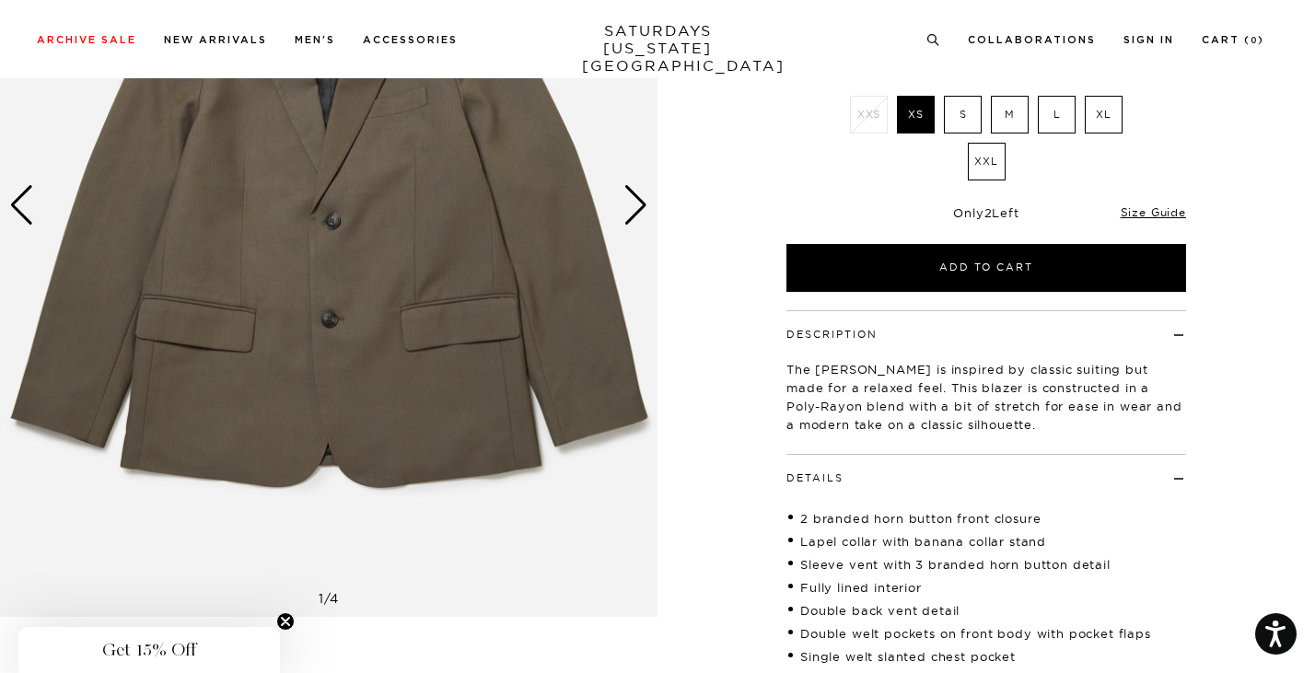
click at [825, 475] on button "Details" at bounding box center [814, 478] width 57 height 10
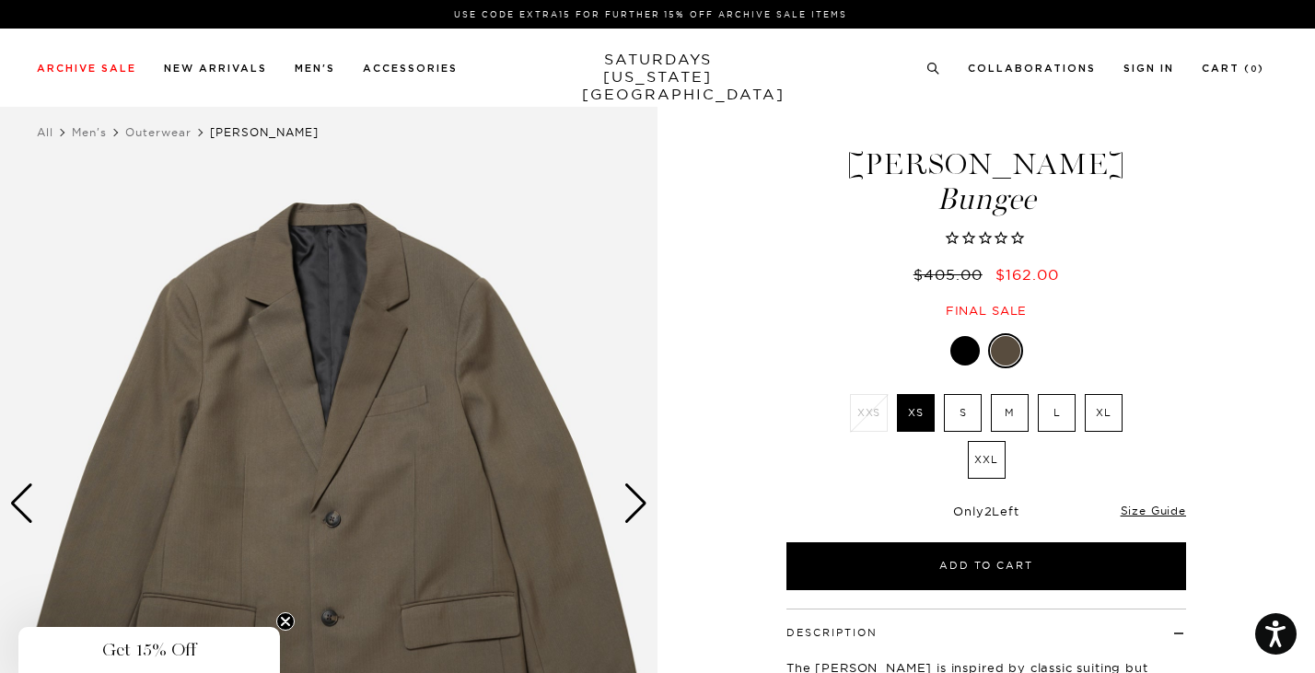
scroll to position [0, 2]
click at [963, 355] on div at bounding box center [964, 350] width 29 height 29
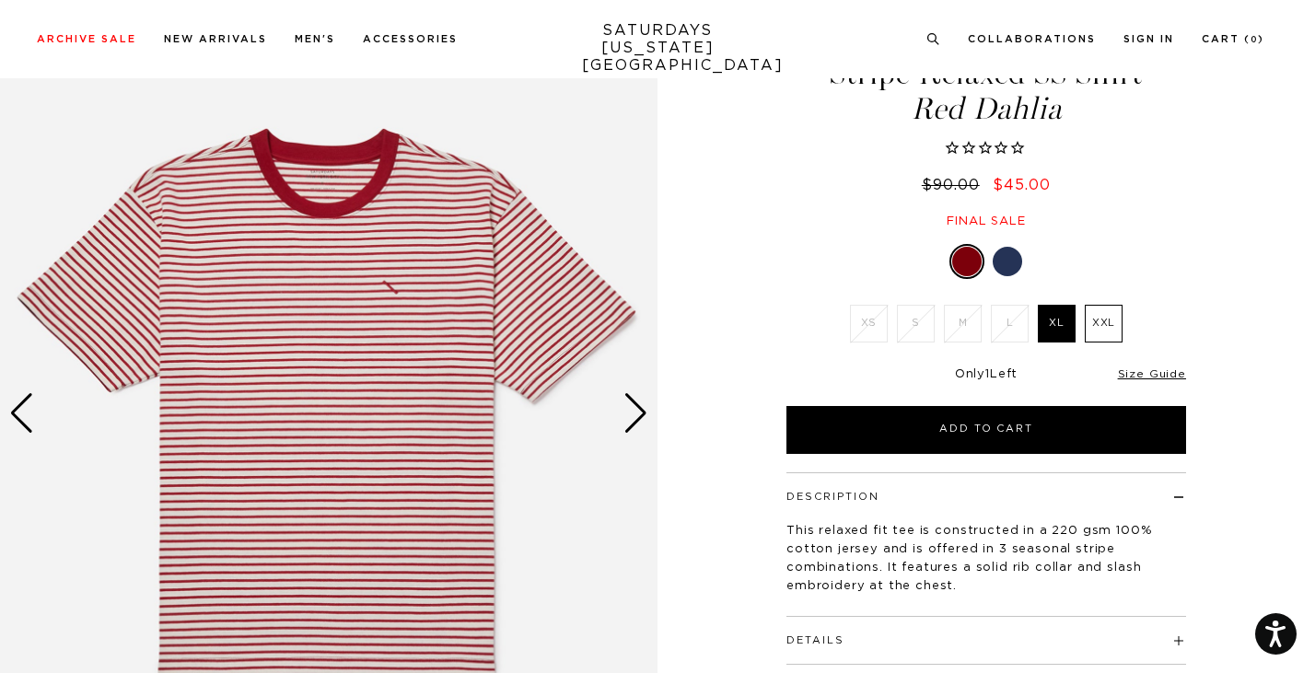
scroll to position [45, 0]
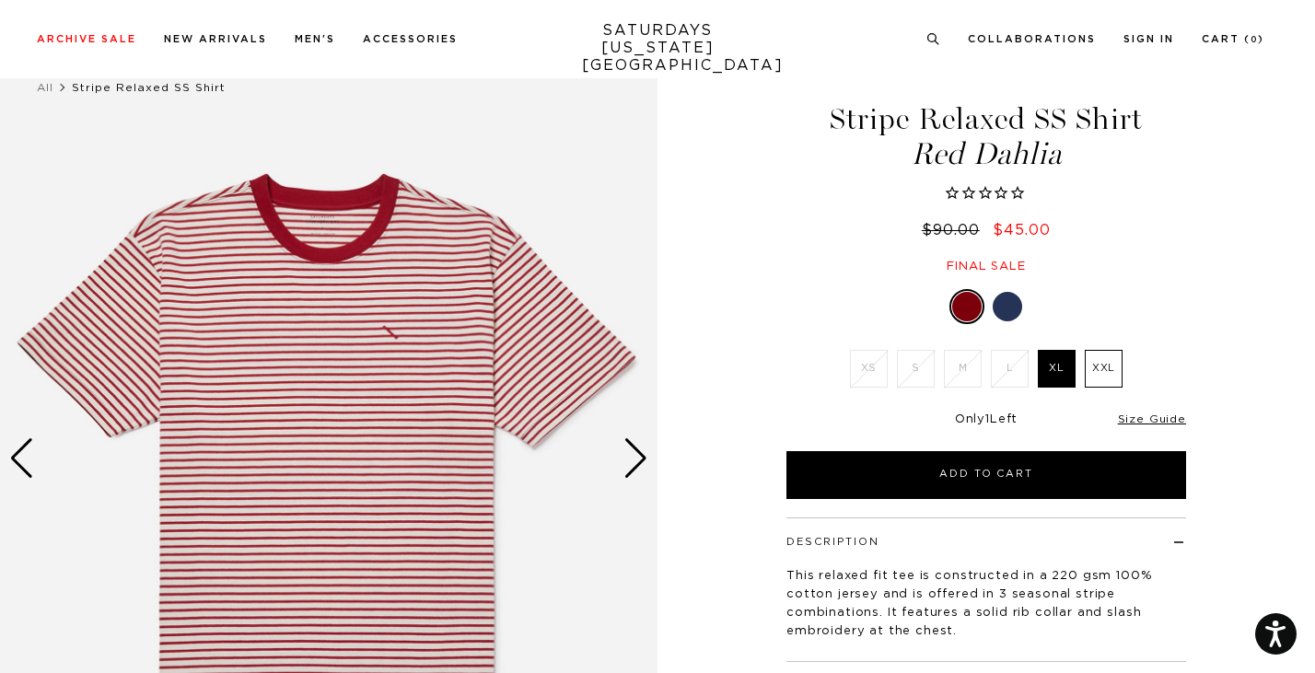
click at [636, 448] on div "Next slide" at bounding box center [635, 458] width 25 height 41
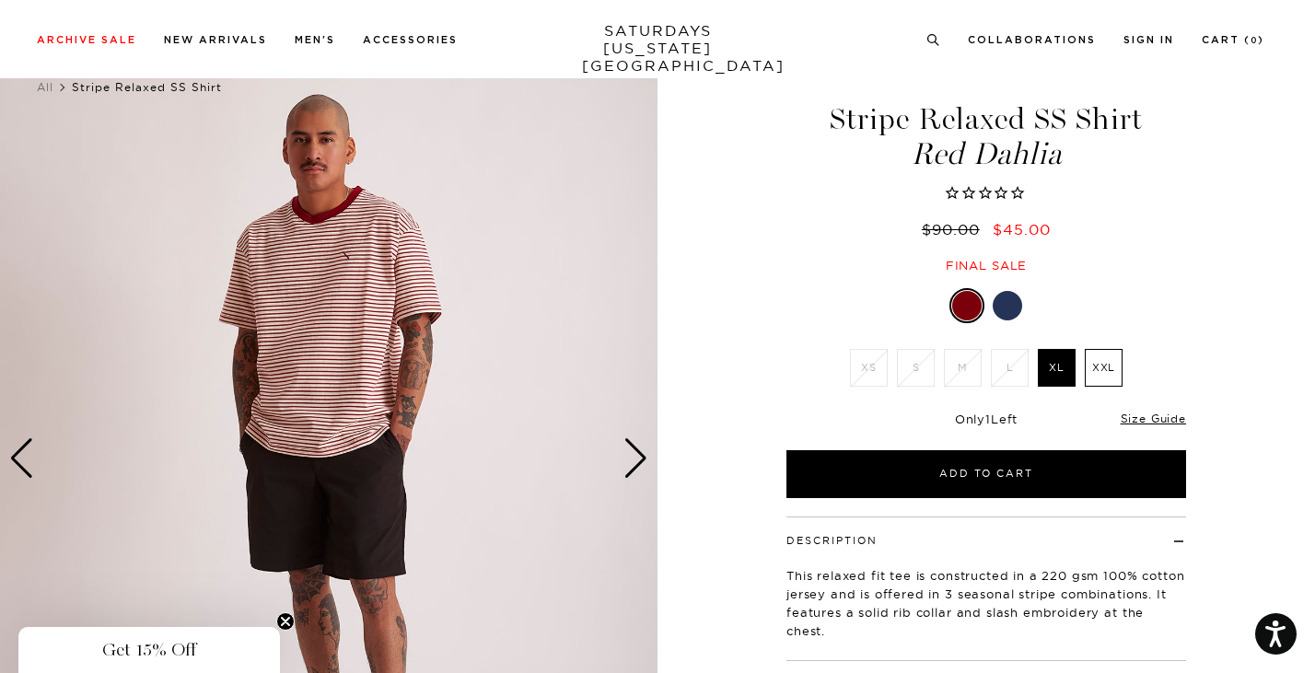
click at [636, 448] on div "Next slide" at bounding box center [635, 458] width 25 height 41
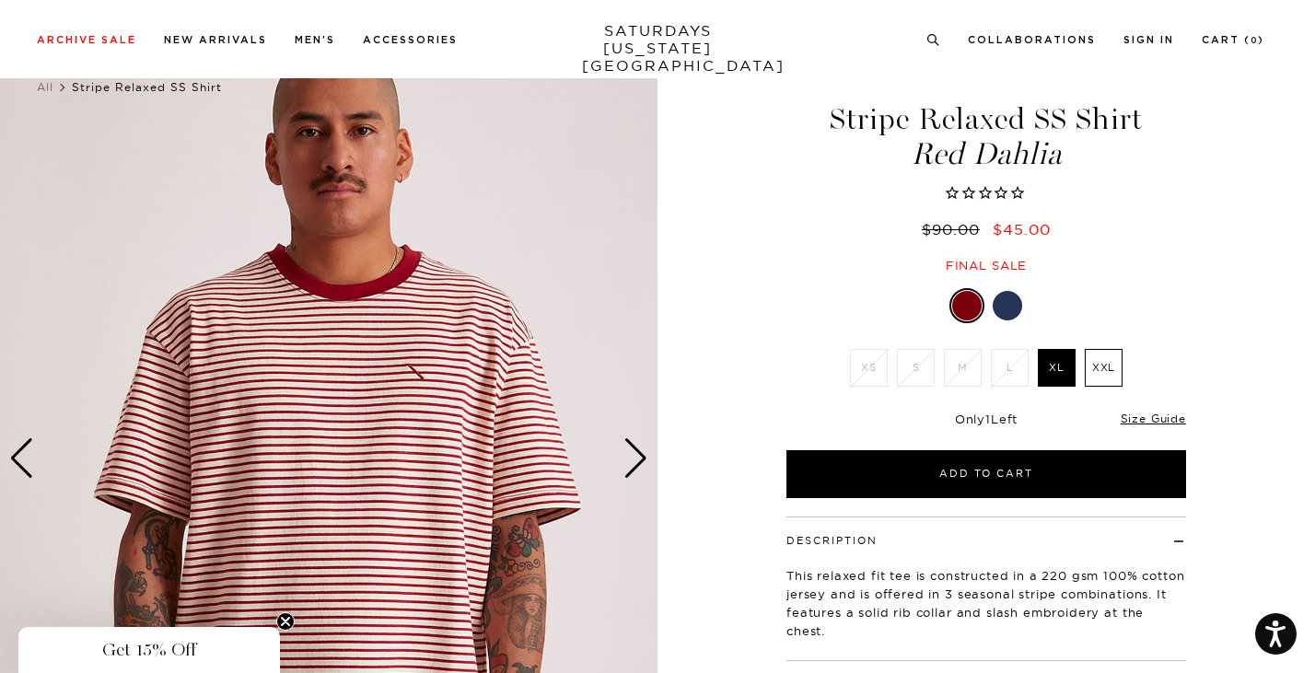
click at [636, 448] on div "Next slide" at bounding box center [635, 458] width 25 height 41
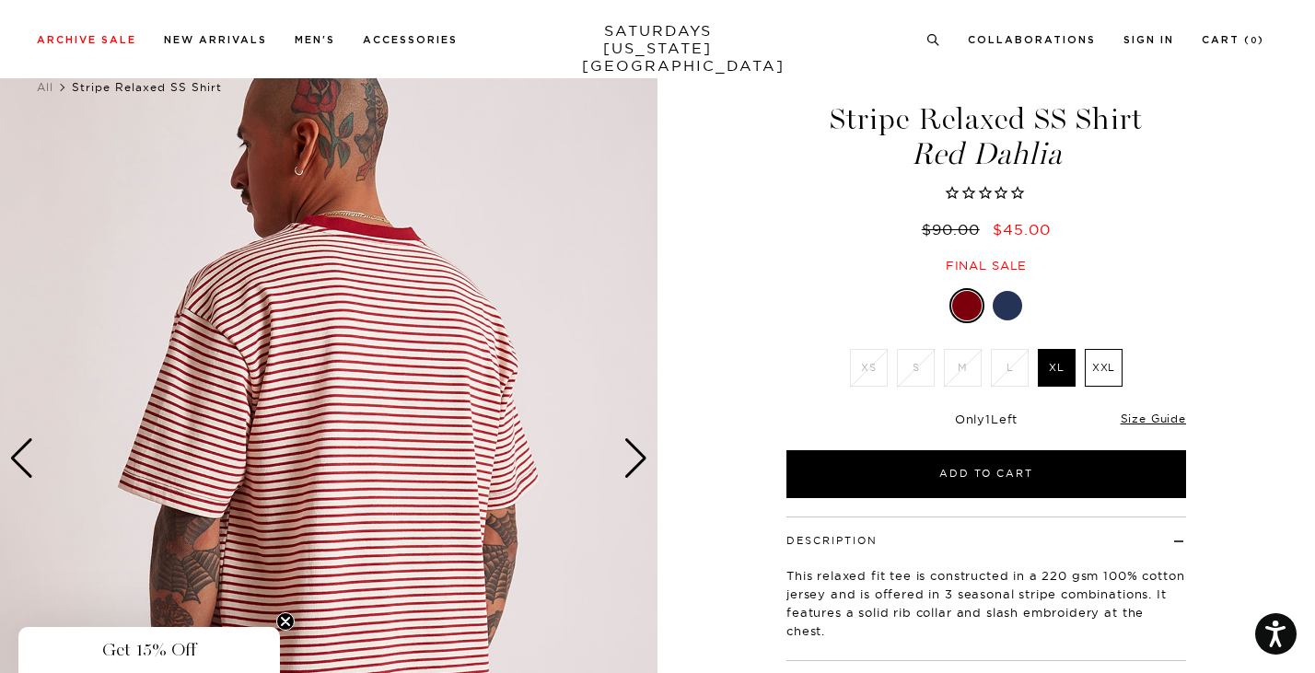
click at [636, 448] on div "Next slide" at bounding box center [635, 458] width 25 height 41
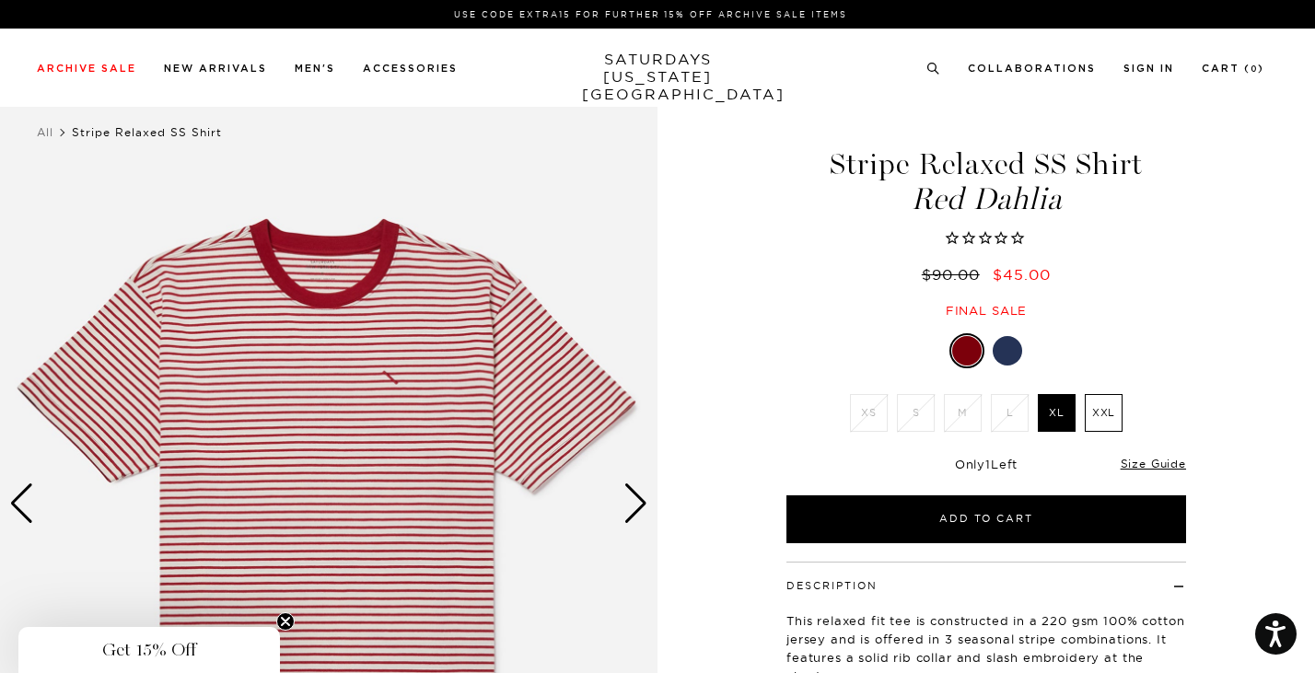
scroll to position [0, 0]
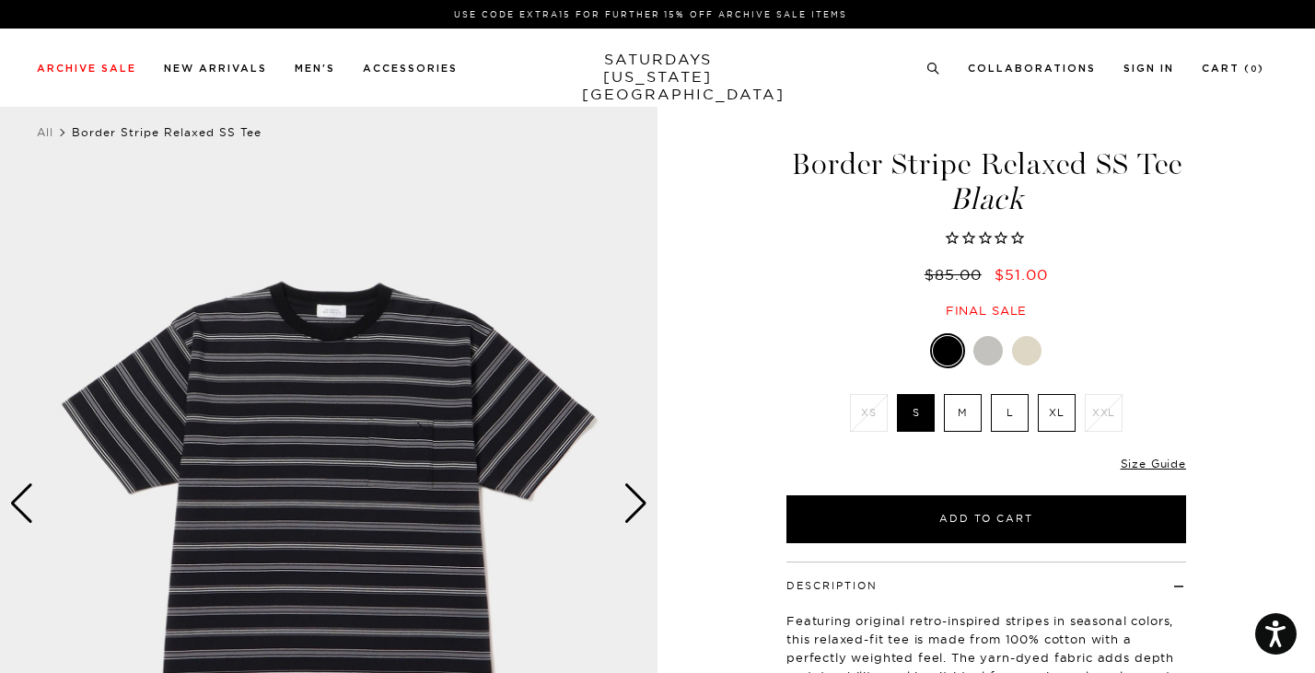
click at [1028, 345] on div at bounding box center [1026, 350] width 29 height 29
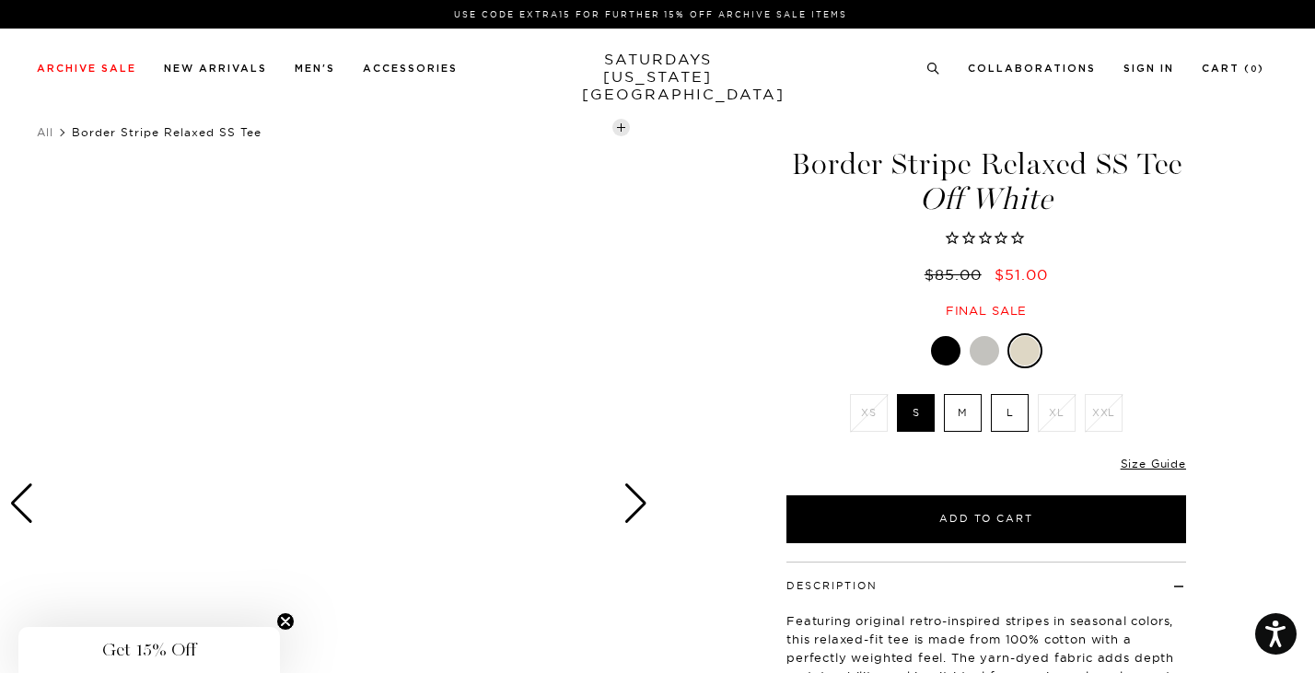
click at [290, 619] on circle "Close teaser" at bounding box center [285, 621] width 17 height 17
click at [645, 503] on div "Next slide" at bounding box center [635, 503] width 25 height 41
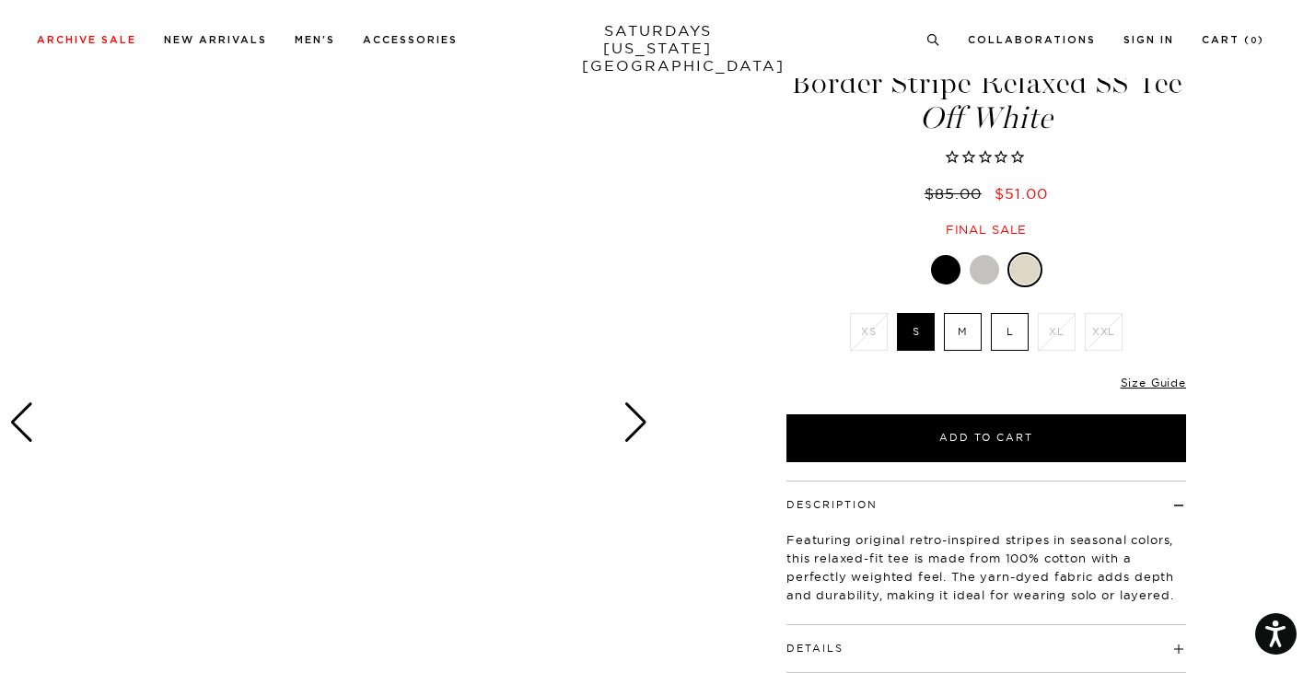
scroll to position [96, 0]
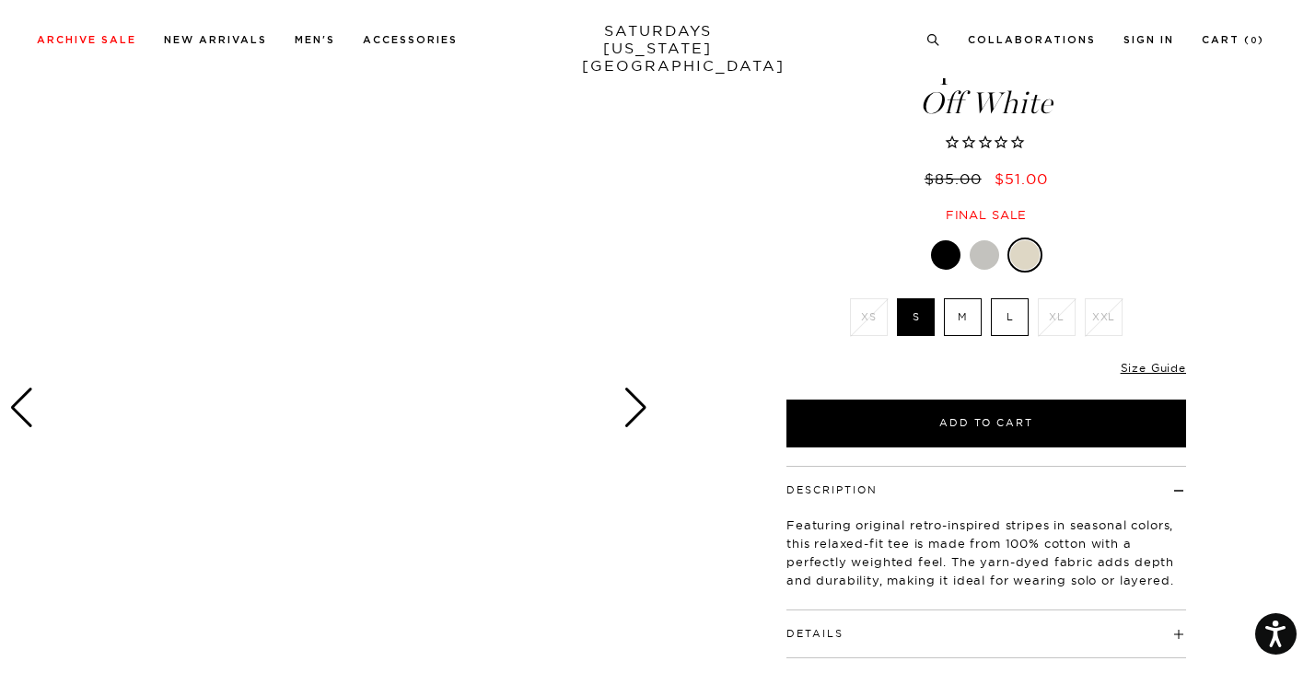
click at [13, 405] on div "Previous slide" at bounding box center [21, 408] width 25 height 41
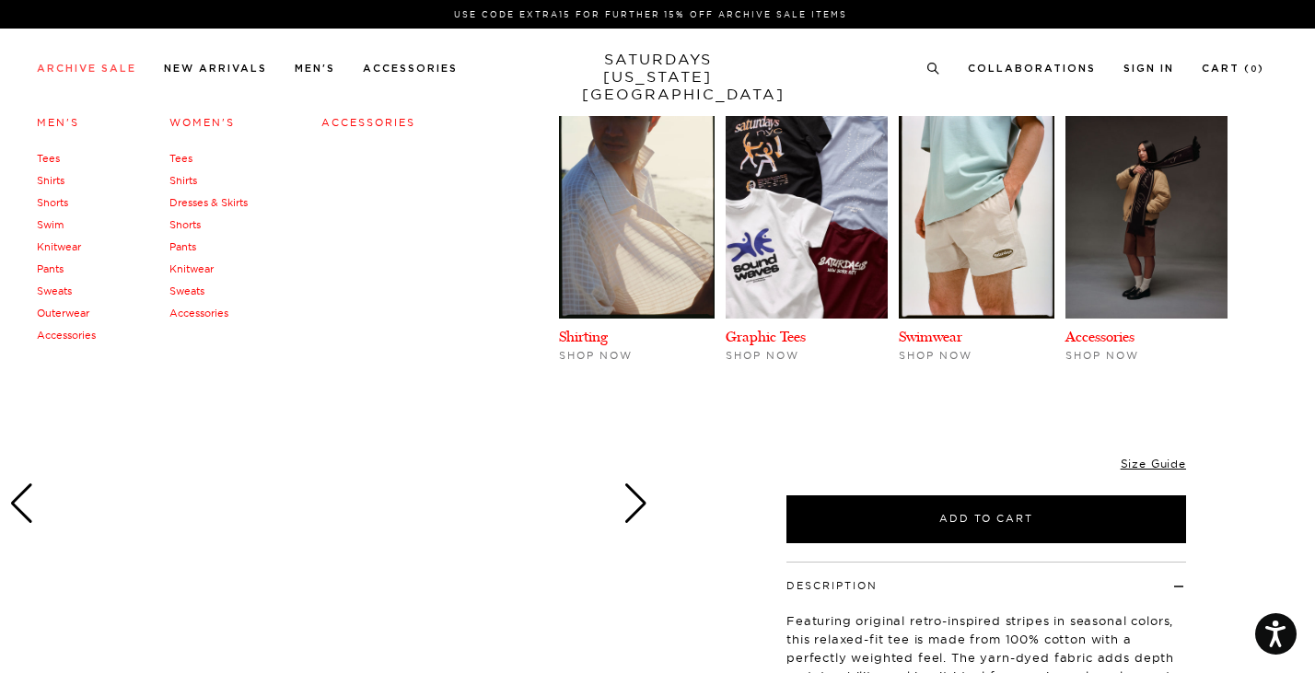
scroll to position [0, 0]
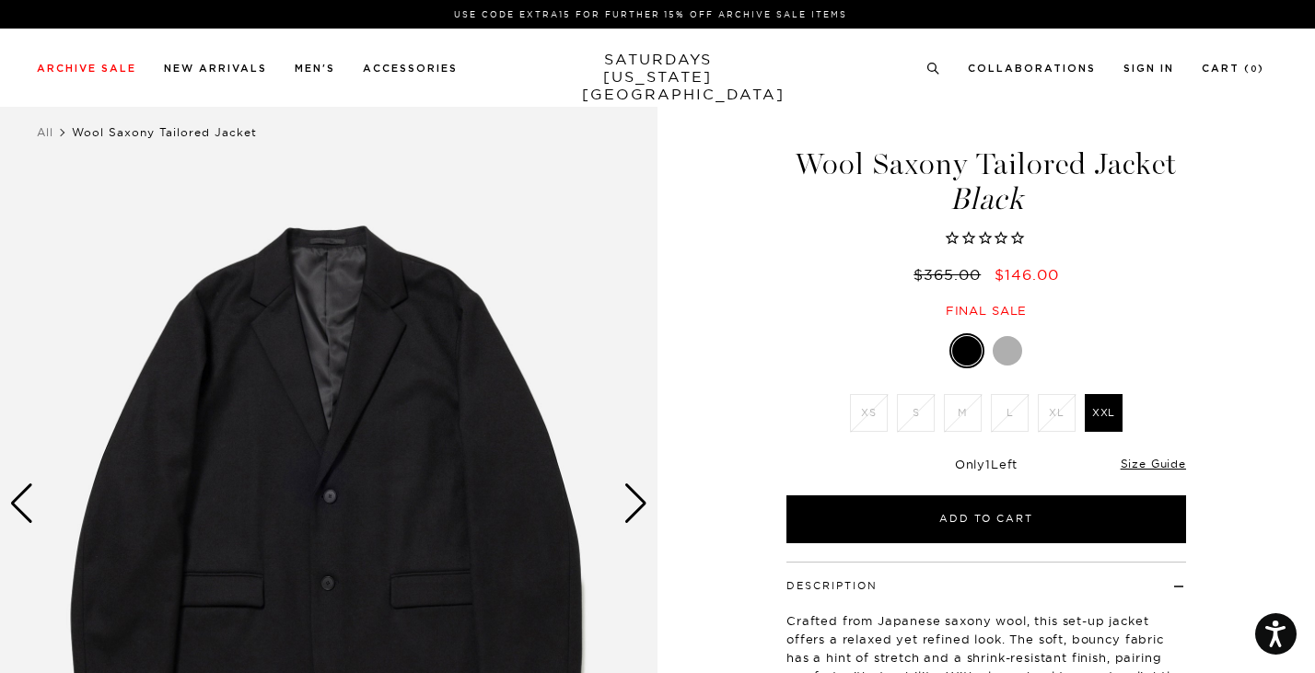
click at [1016, 351] on div at bounding box center [1007, 350] width 29 height 29
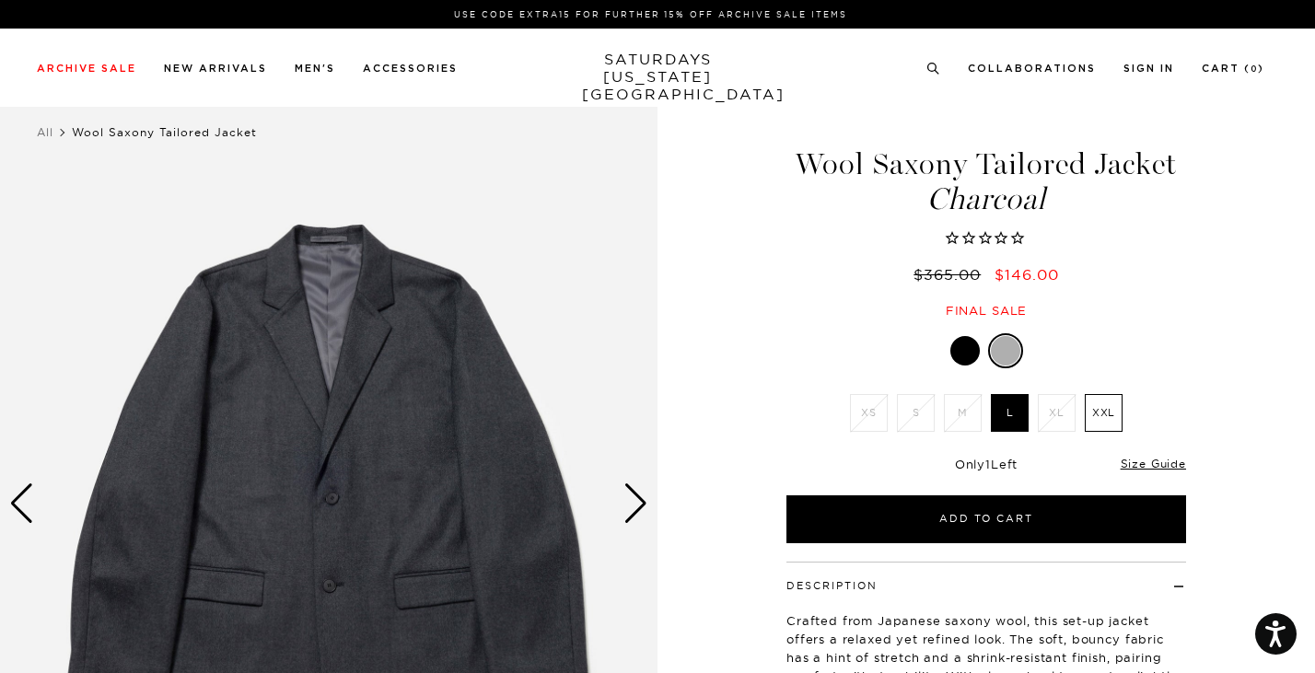
click at [637, 505] on div "Next slide" at bounding box center [635, 503] width 25 height 41
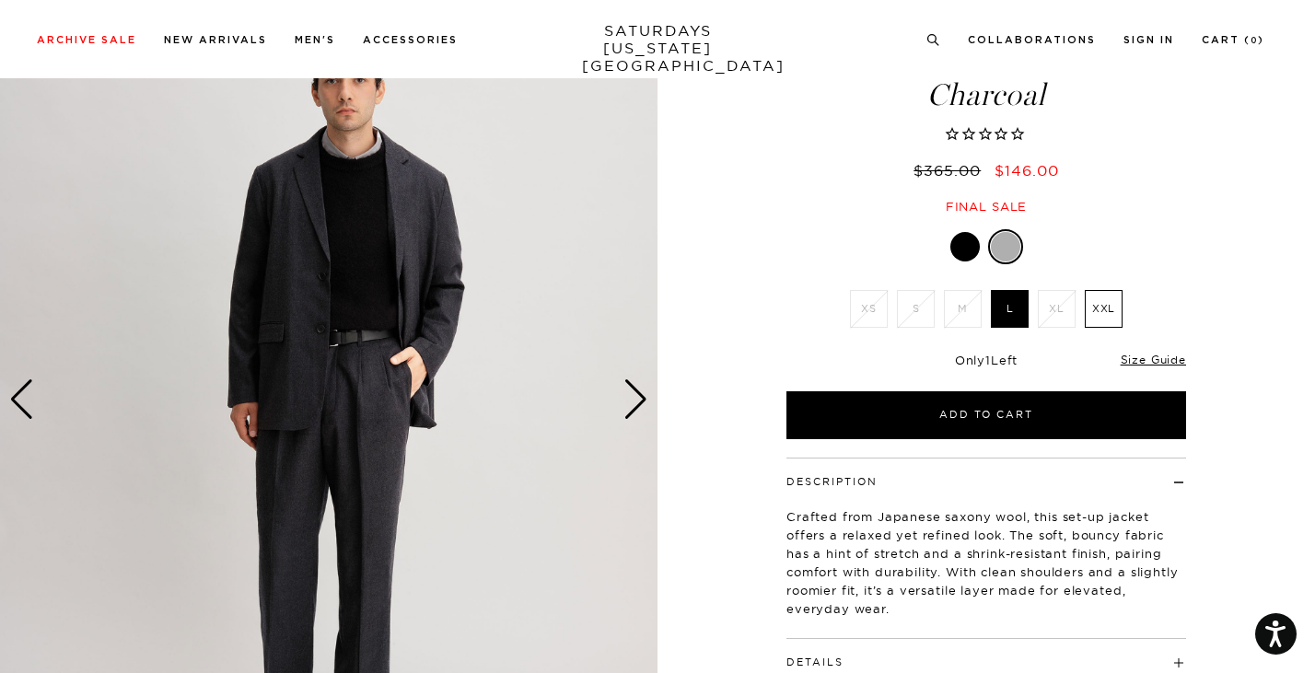
scroll to position [106, 0]
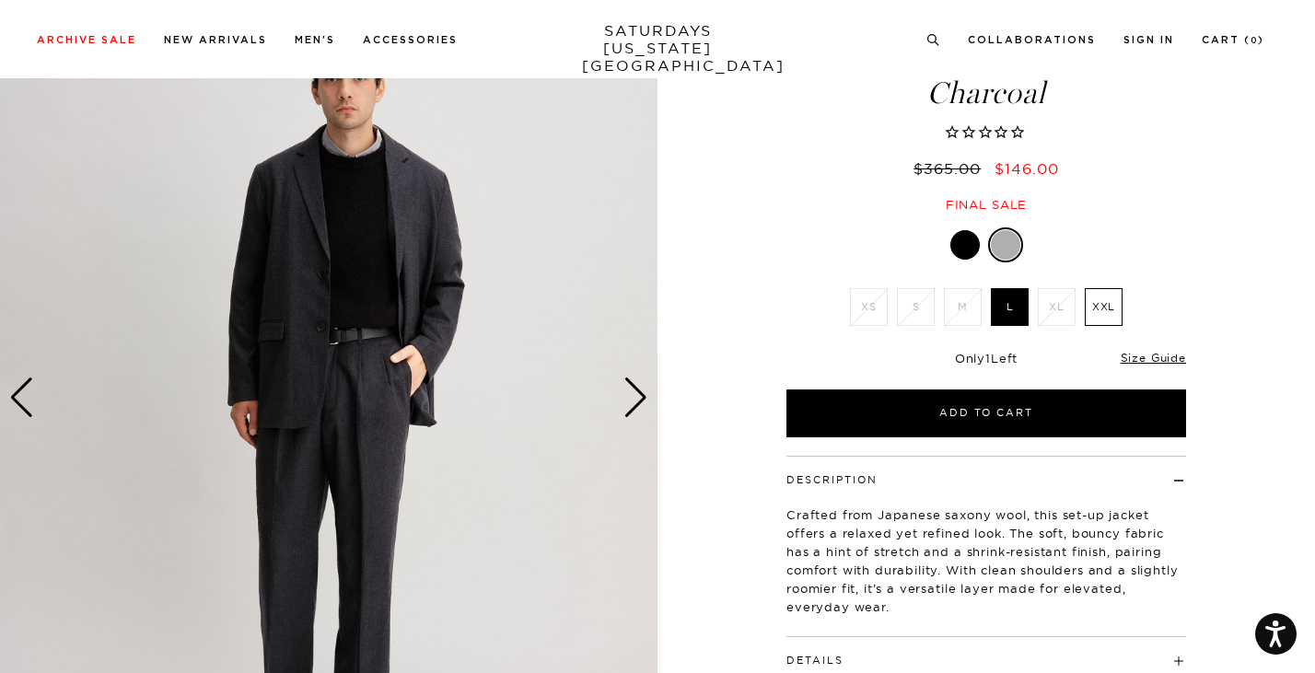
click at [636, 391] on div "Next slide" at bounding box center [635, 397] width 25 height 41
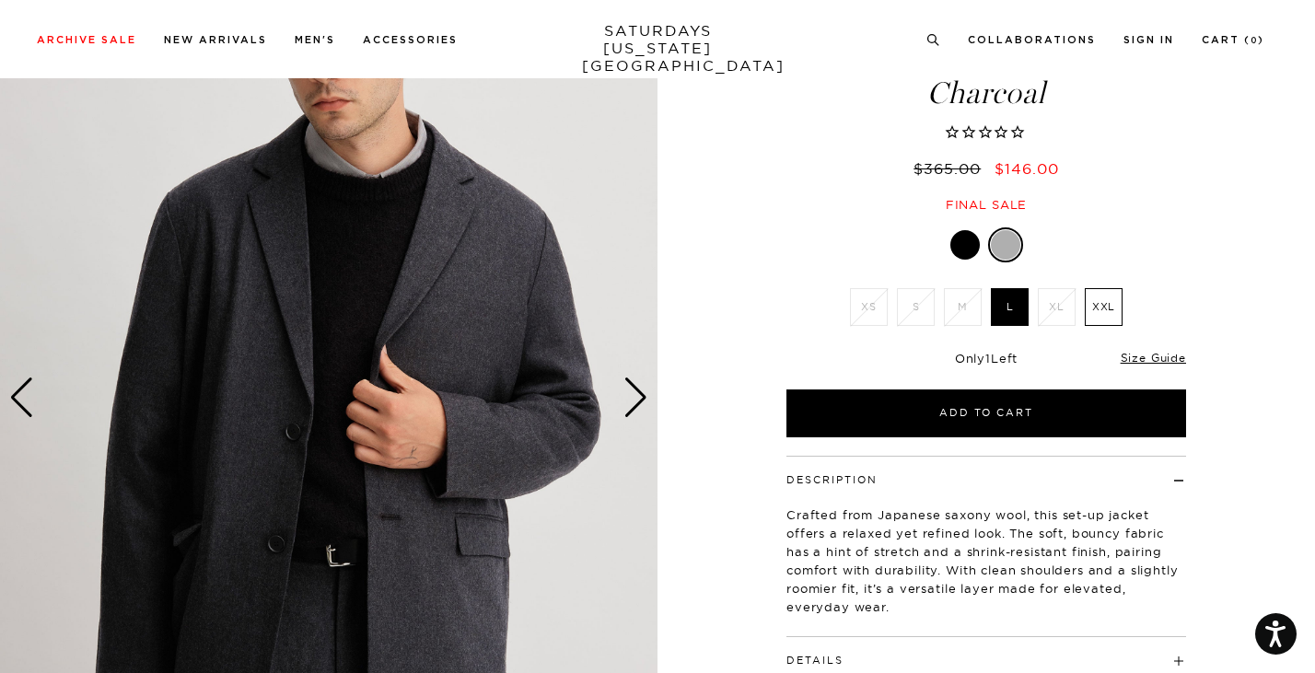
click at [636, 391] on div "Next slide" at bounding box center [635, 397] width 25 height 41
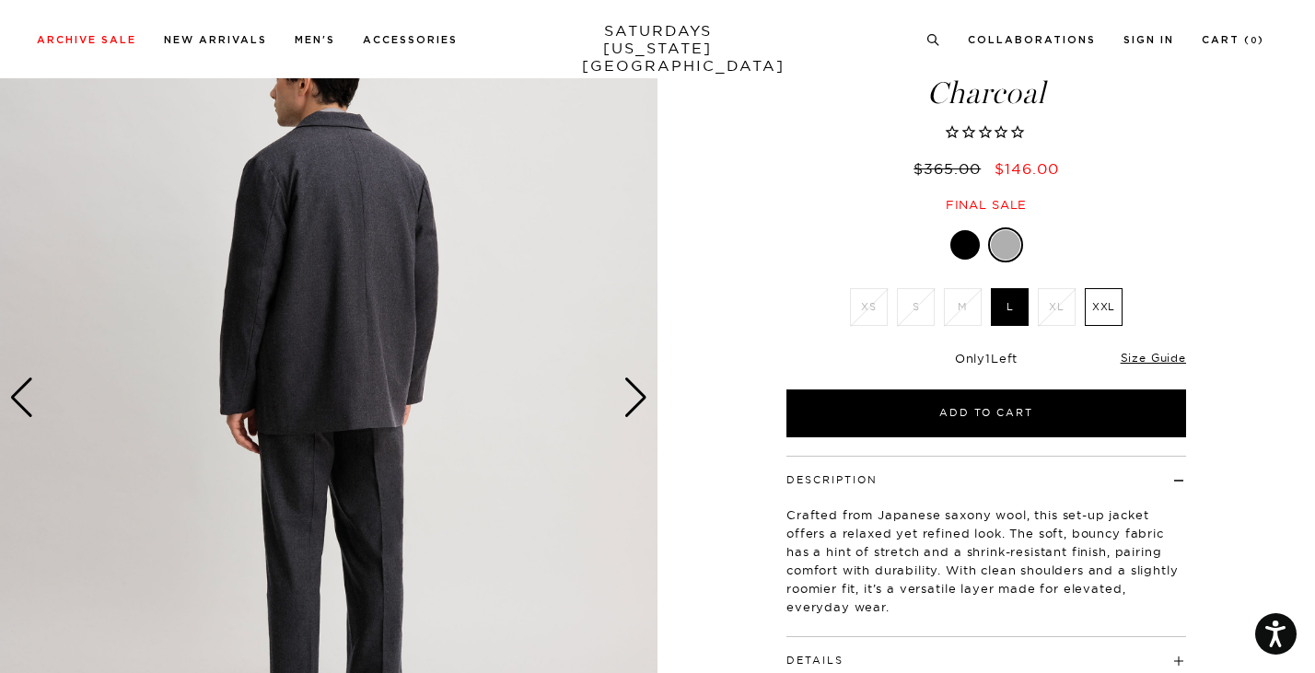
click at [636, 391] on div "Next slide" at bounding box center [635, 397] width 25 height 41
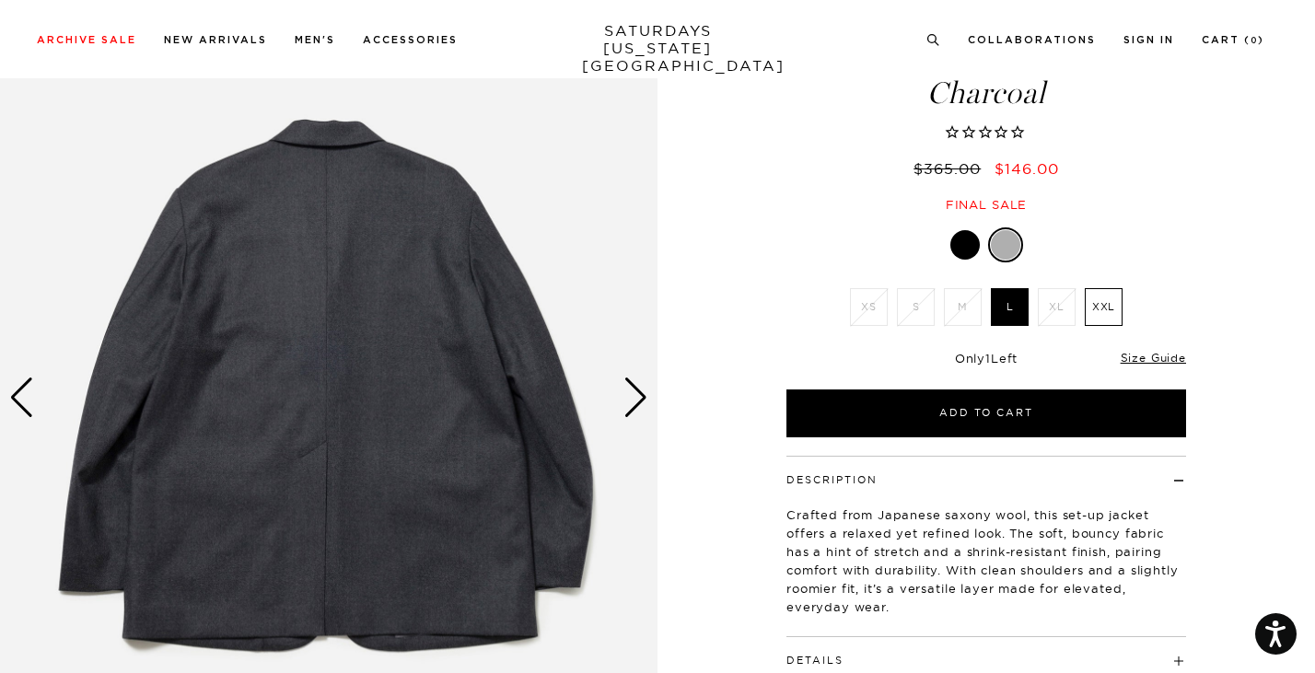
click at [636, 391] on div "Next slide" at bounding box center [635, 397] width 25 height 41
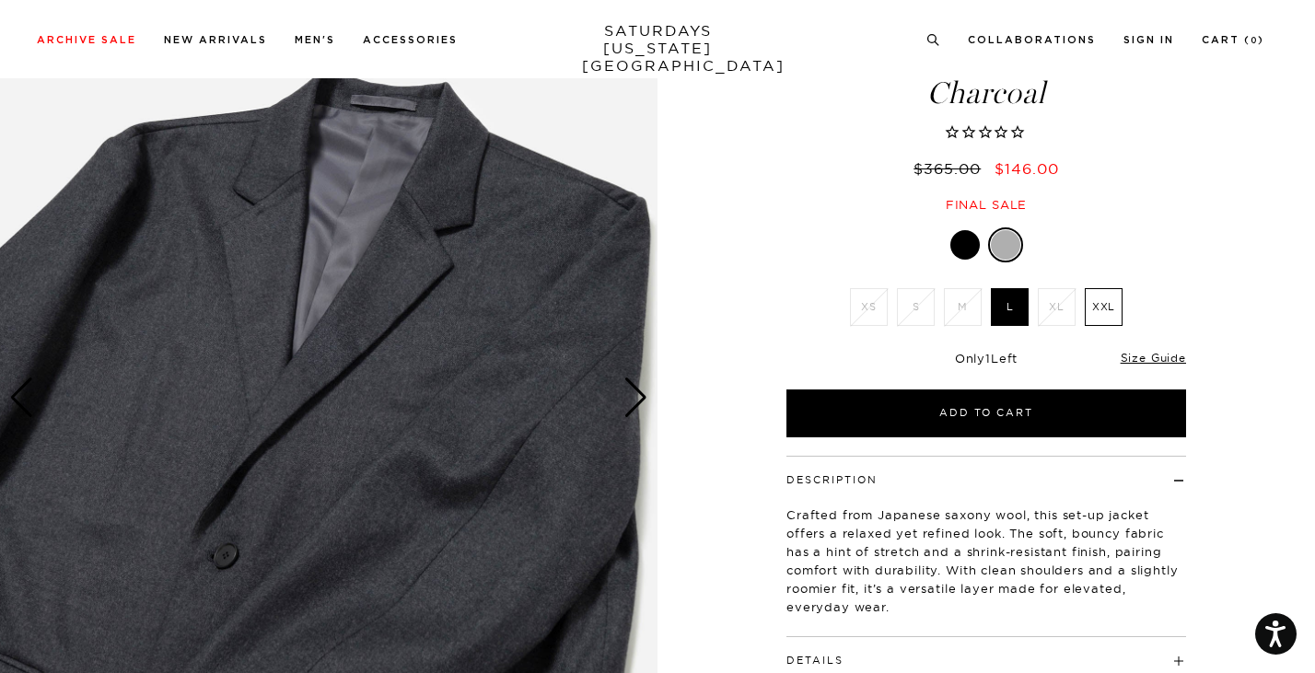
click at [636, 391] on div "Next slide" at bounding box center [635, 397] width 25 height 41
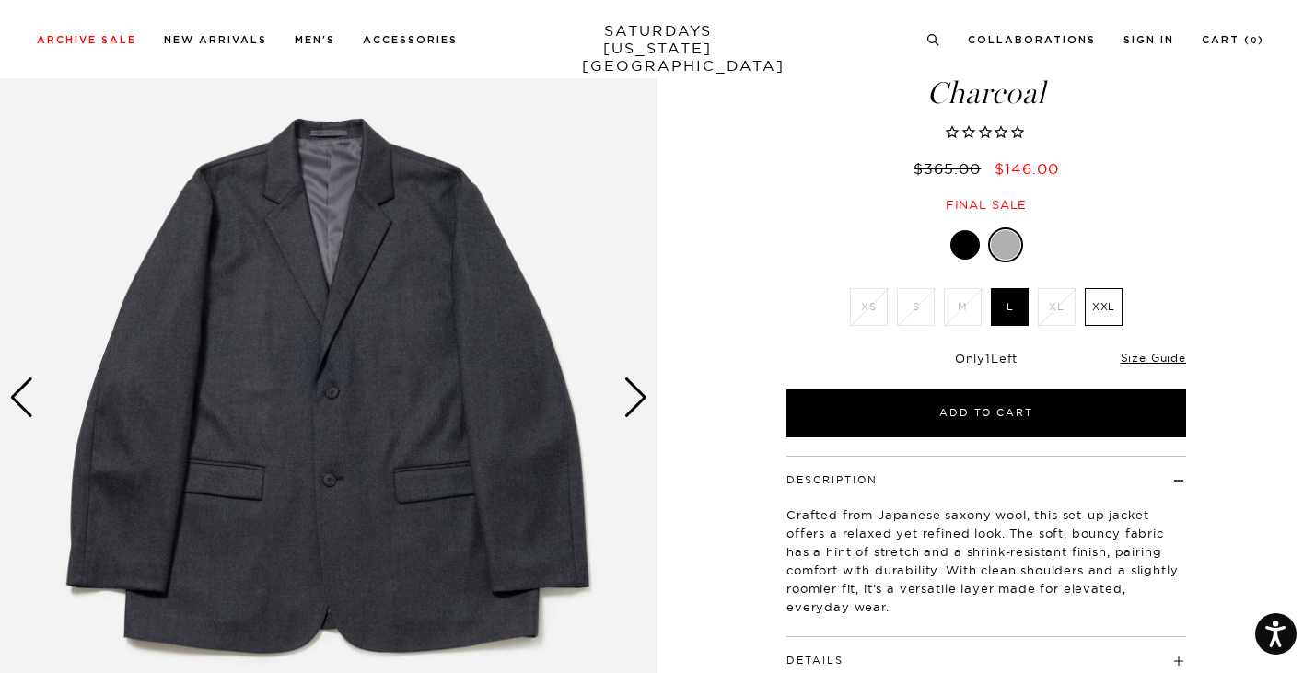
click at [636, 391] on div "Next slide" at bounding box center [635, 397] width 25 height 41
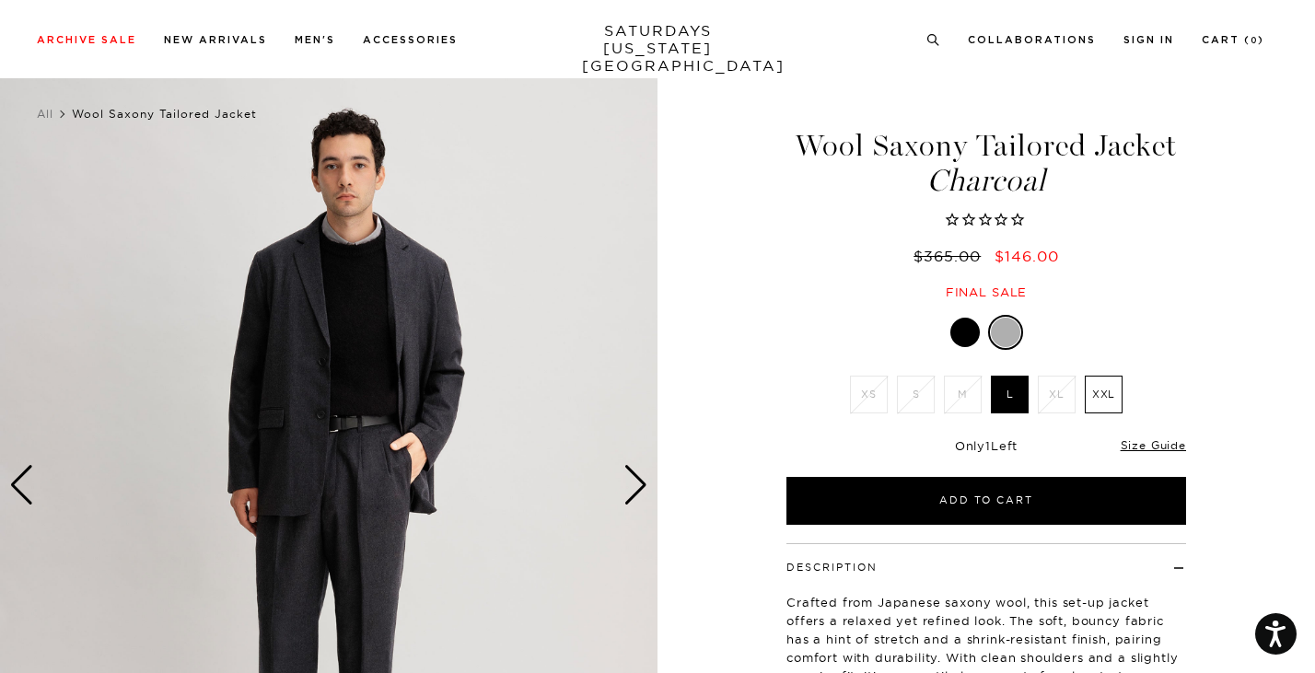
scroll to position [17, 0]
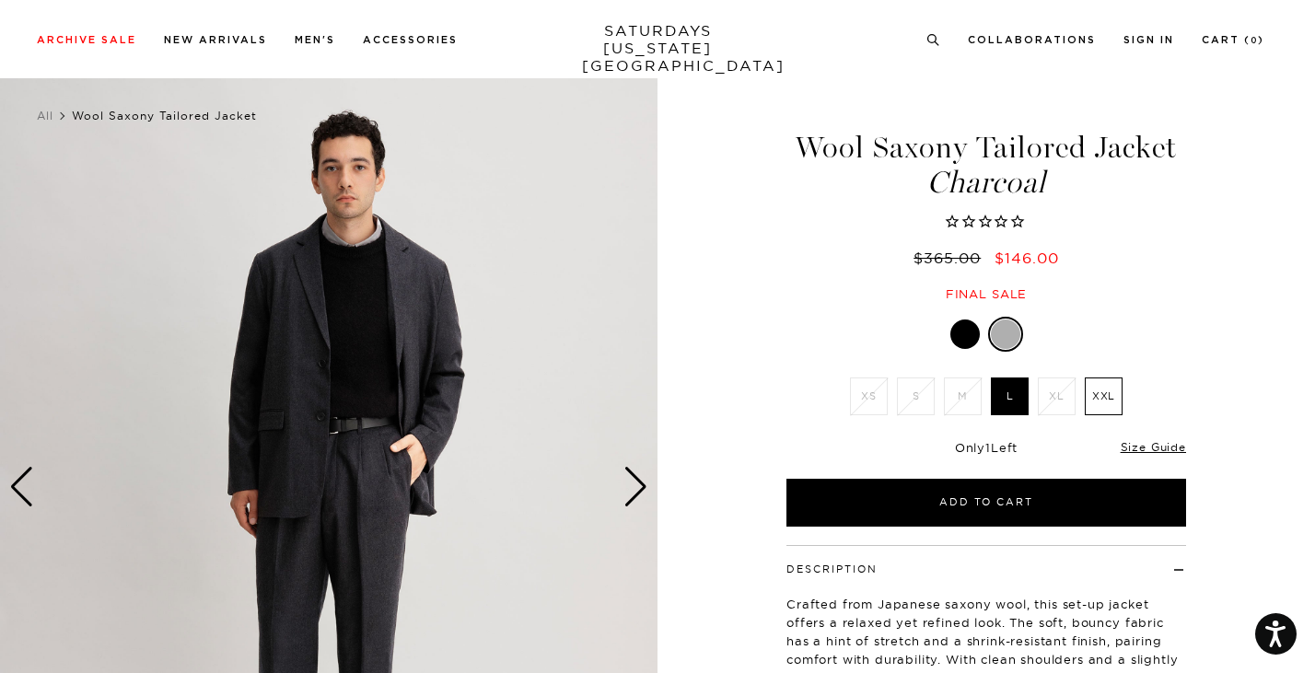
click at [644, 486] on div "Next slide" at bounding box center [635, 487] width 25 height 41
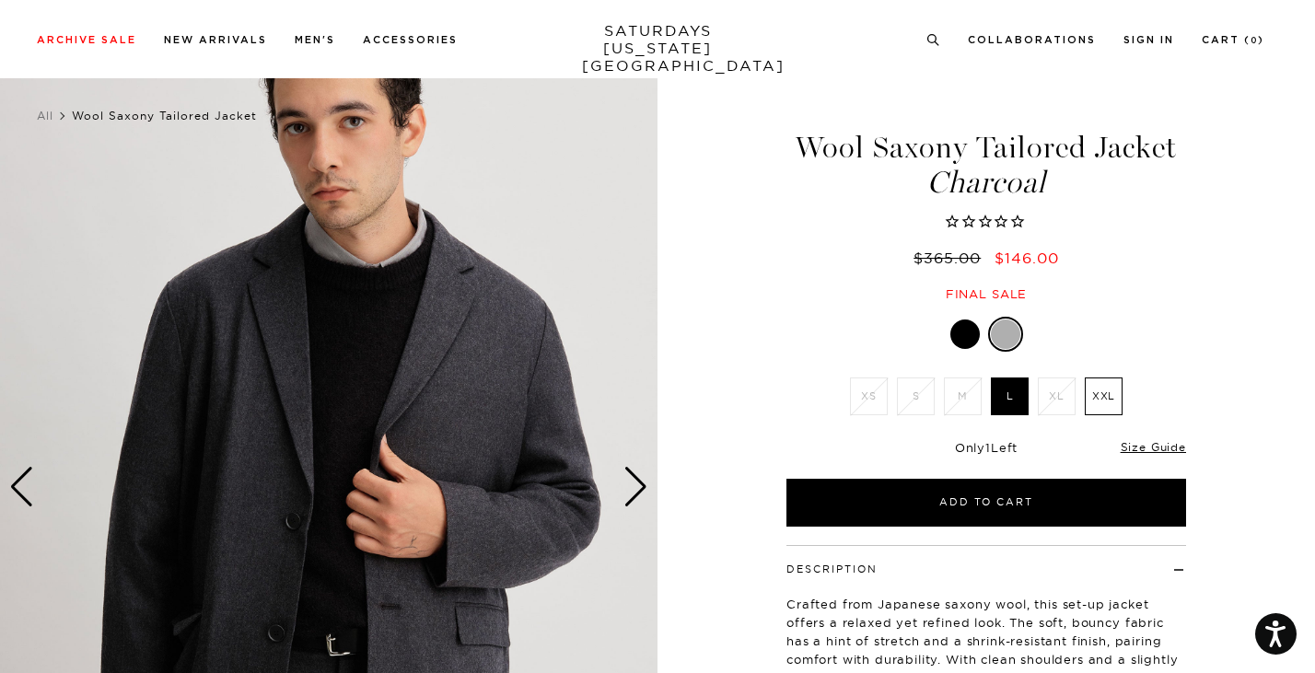
click at [644, 486] on div "Next slide" at bounding box center [635, 487] width 25 height 41
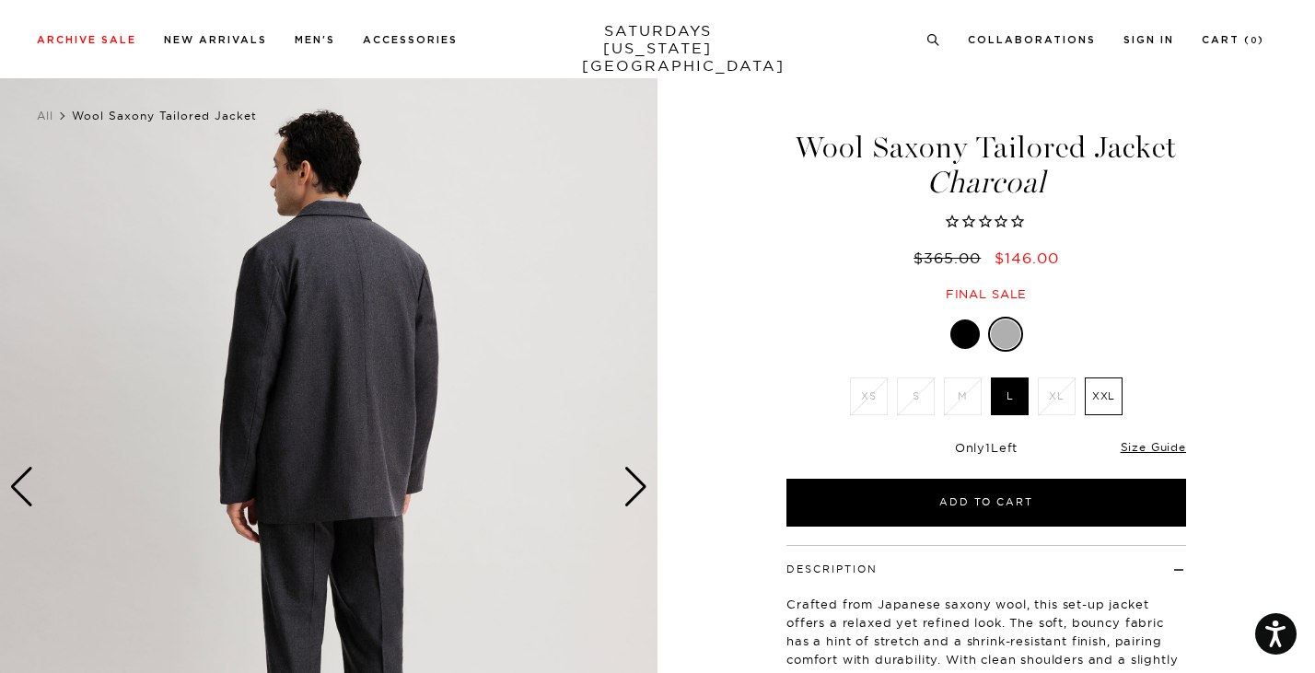
click at [644, 486] on div "Next slide" at bounding box center [635, 487] width 25 height 41
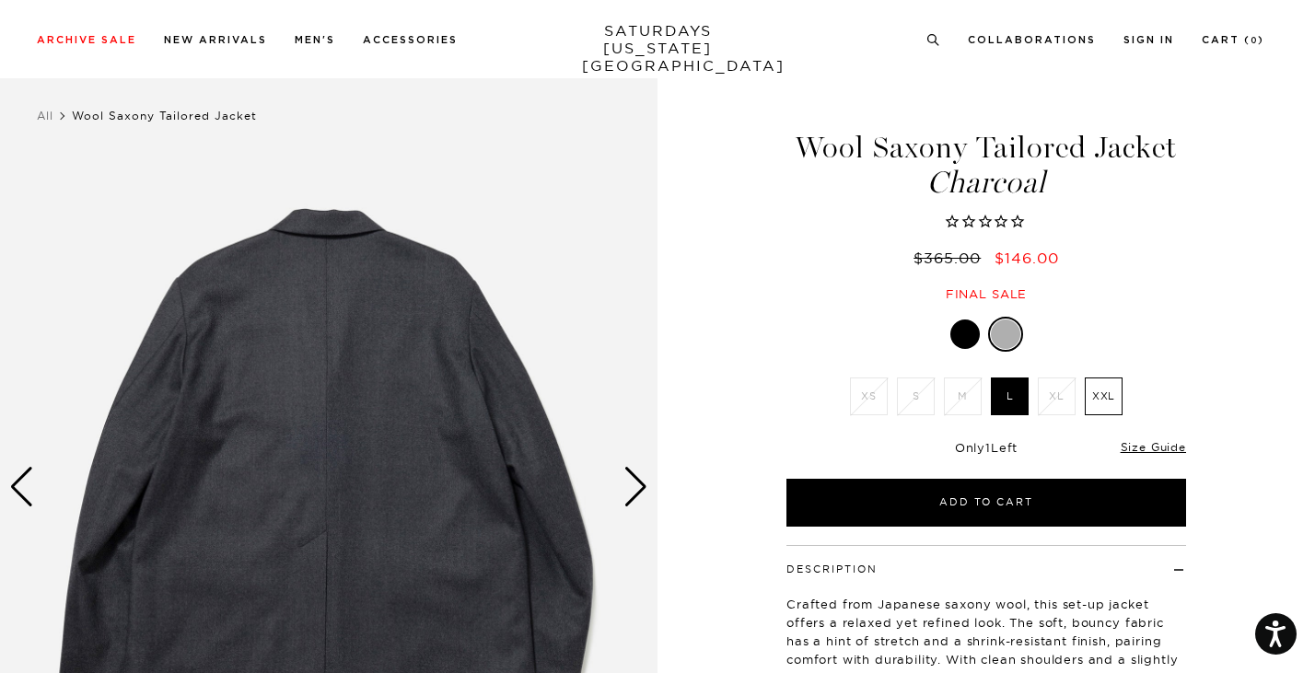
click at [644, 486] on div "Next slide" at bounding box center [635, 487] width 25 height 41
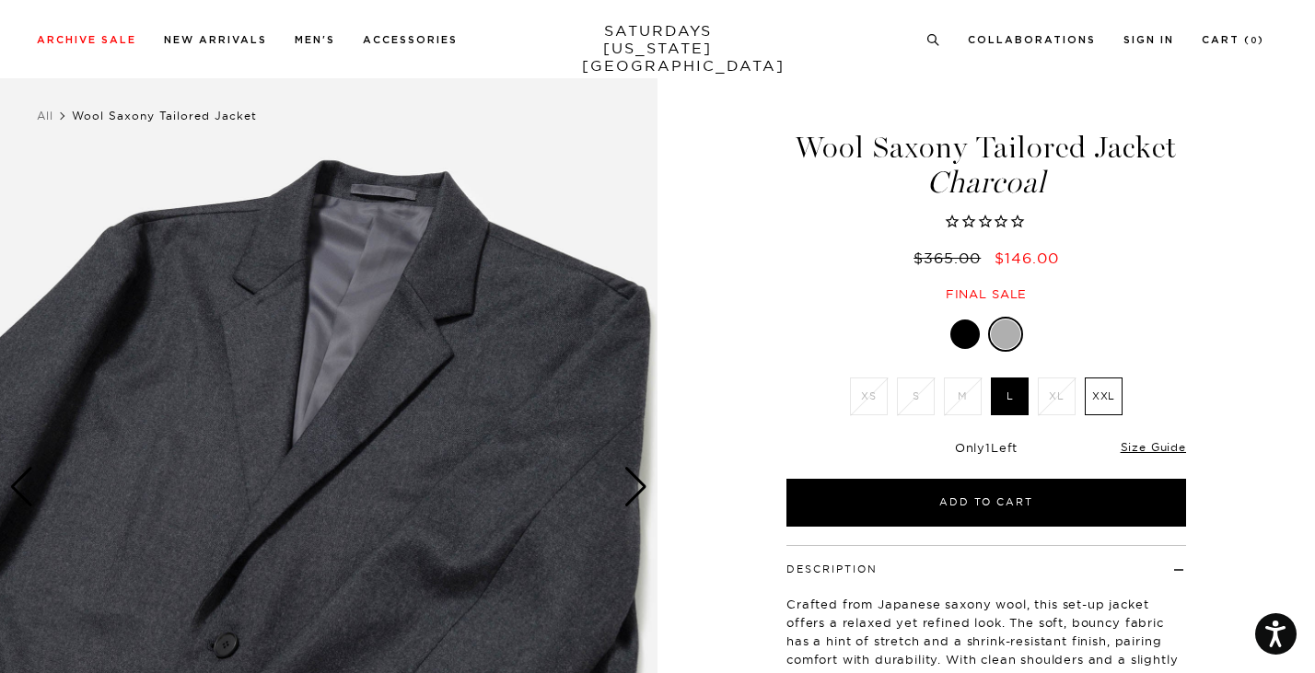
click at [644, 486] on div "Next slide" at bounding box center [635, 487] width 25 height 41
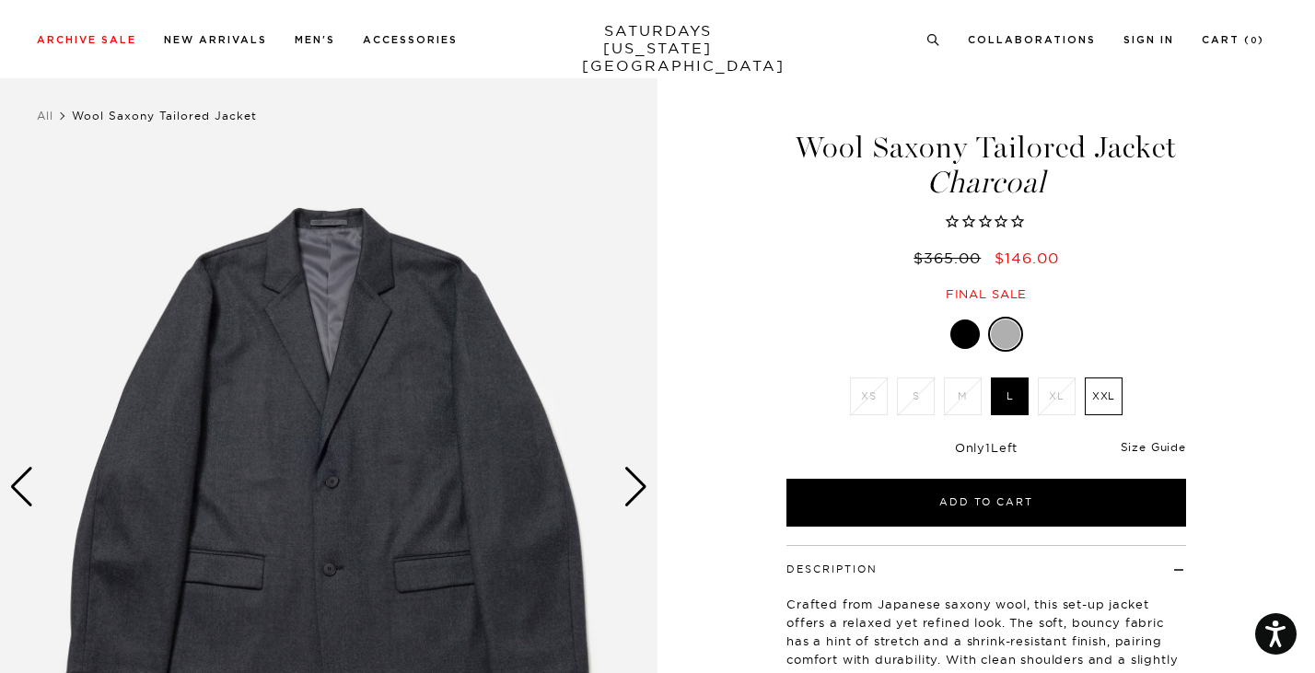
click at [1168, 446] on link "Size Guide" at bounding box center [1153, 447] width 65 height 14
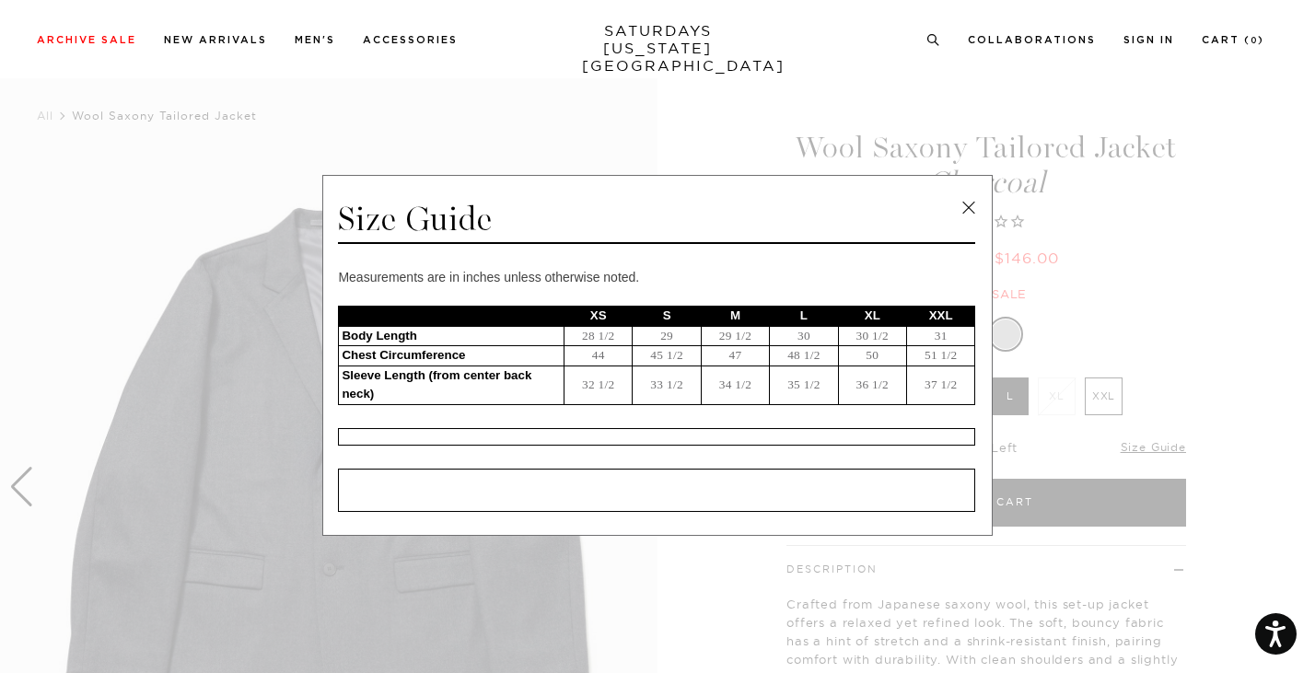
scroll to position [0, 0]
click at [966, 205] on link at bounding box center [969, 208] width 28 height 28
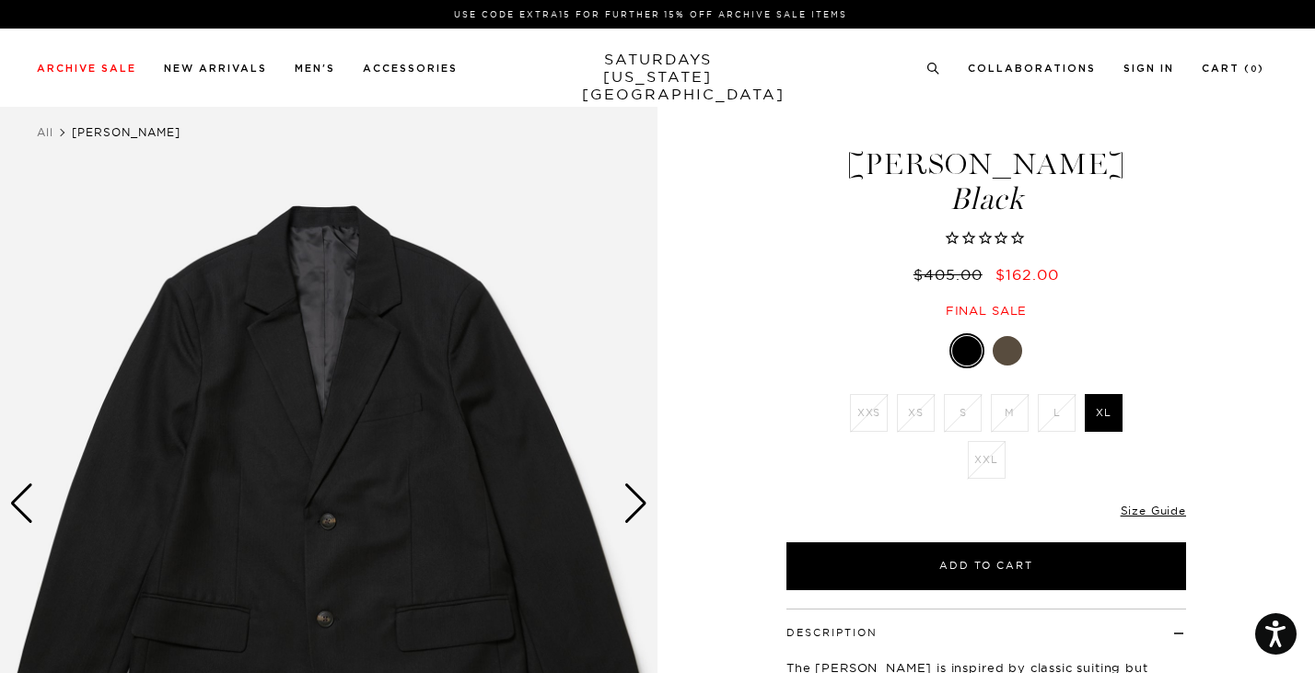
click at [1007, 343] on div at bounding box center [1007, 350] width 29 height 29
